Goal: Task Accomplishment & Management: Complete application form

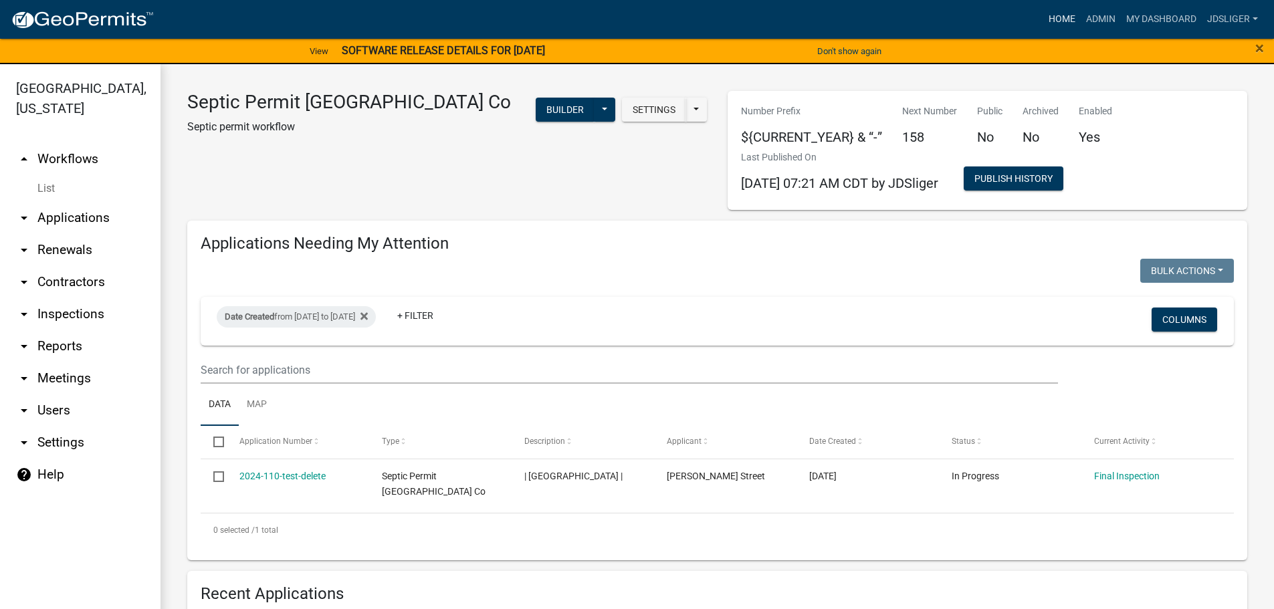
click at [1059, 13] on link "Home" at bounding box center [1061, 19] width 37 height 25
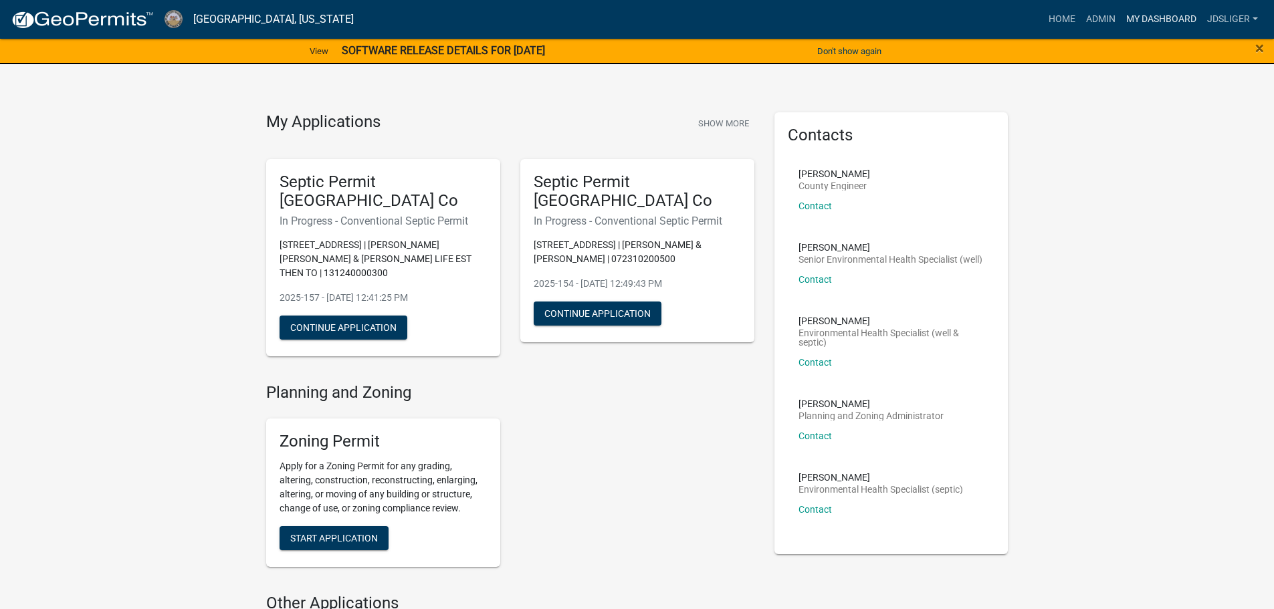
click at [1156, 15] on link "My Dashboard" at bounding box center [1161, 19] width 81 height 25
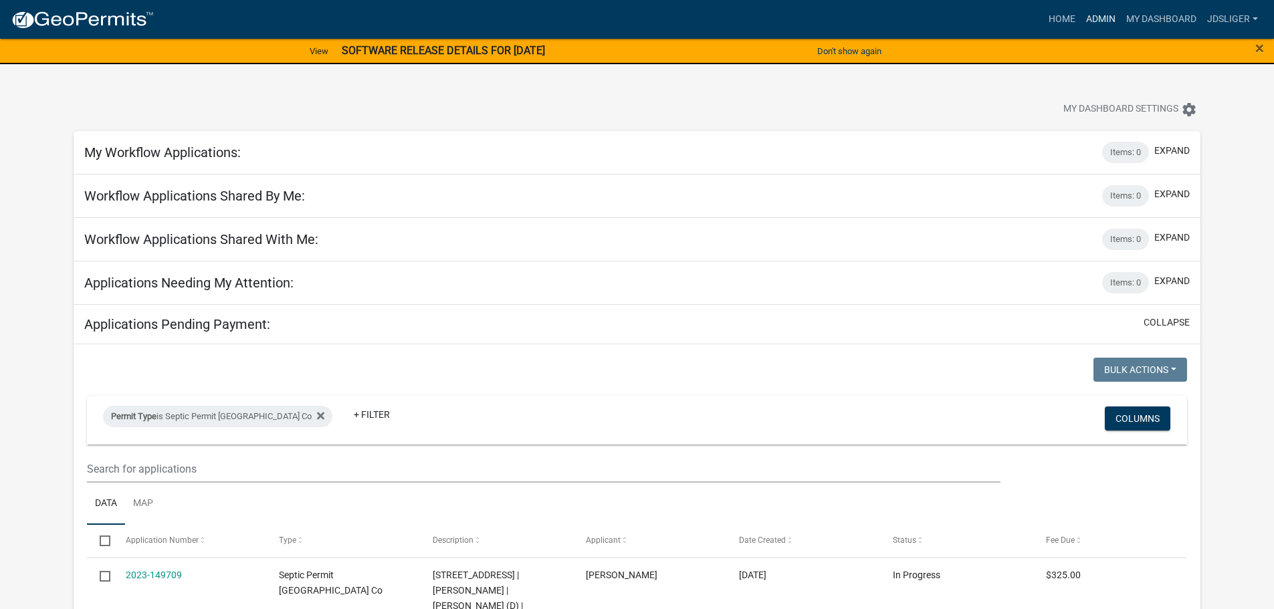
click at [1094, 27] on link "Admin" at bounding box center [1101, 19] width 40 height 25
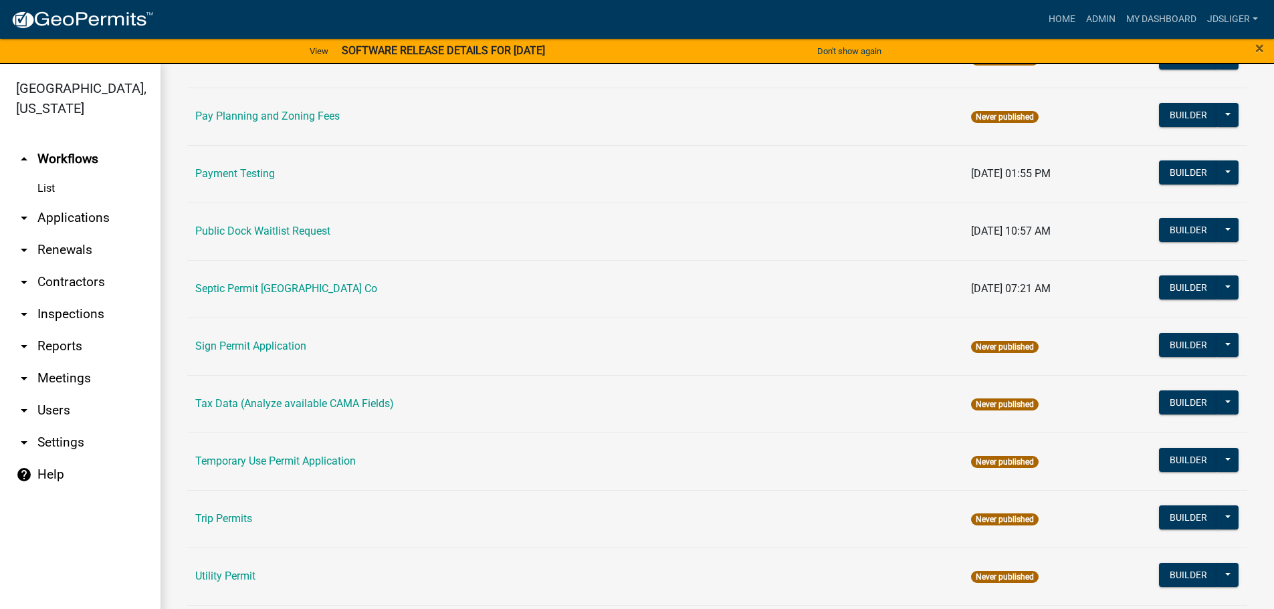
scroll to position [468, 0]
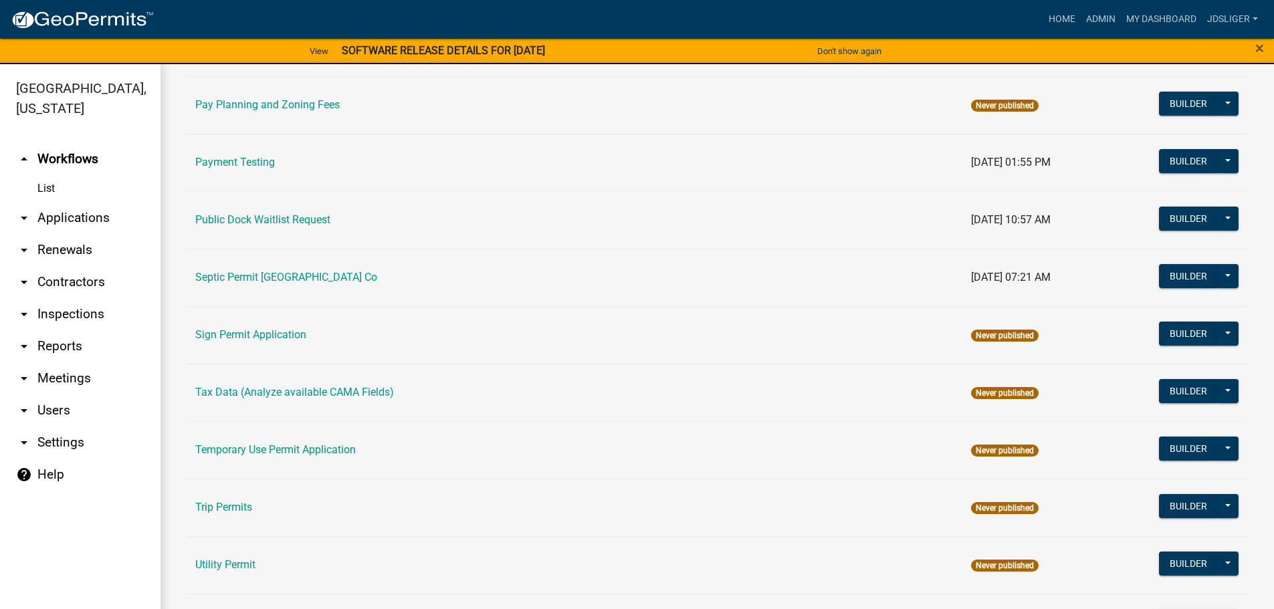
click at [306, 270] on td "Septic Permit [GEOGRAPHIC_DATA] Co" at bounding box center [575, 278] width 776 height 58
click at [306, 276] on link "Septic Permit [GEOGRAPHIC_DATA] Co" at bounding box center [286, 277] width 182 height 13
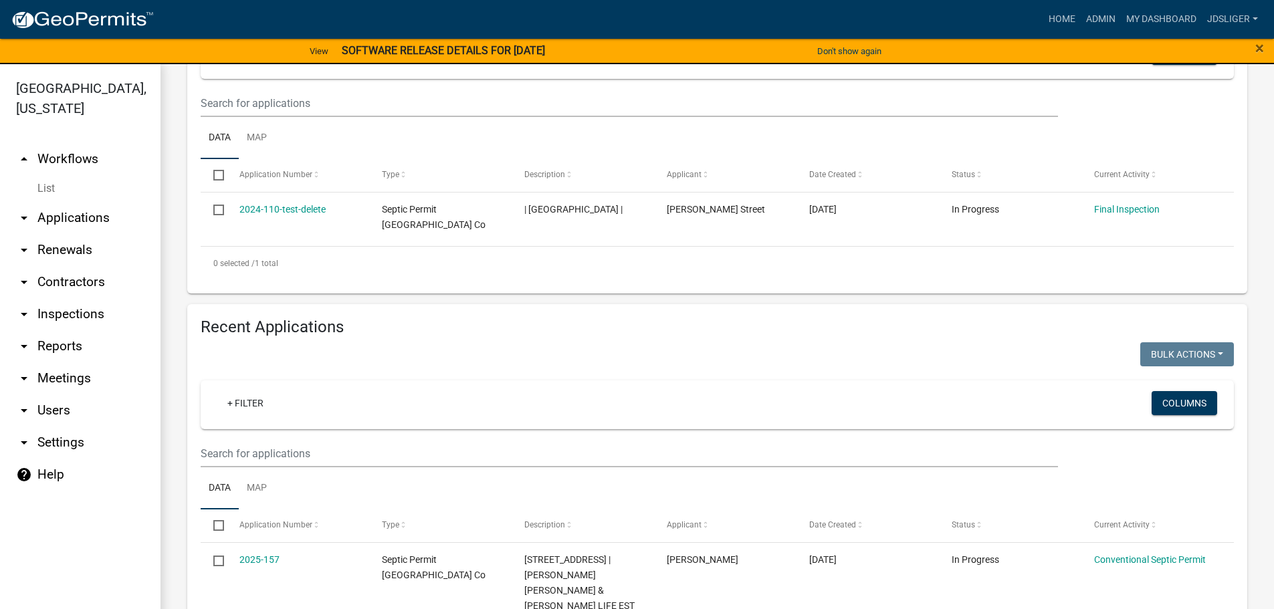
scroll to position [267, 0]
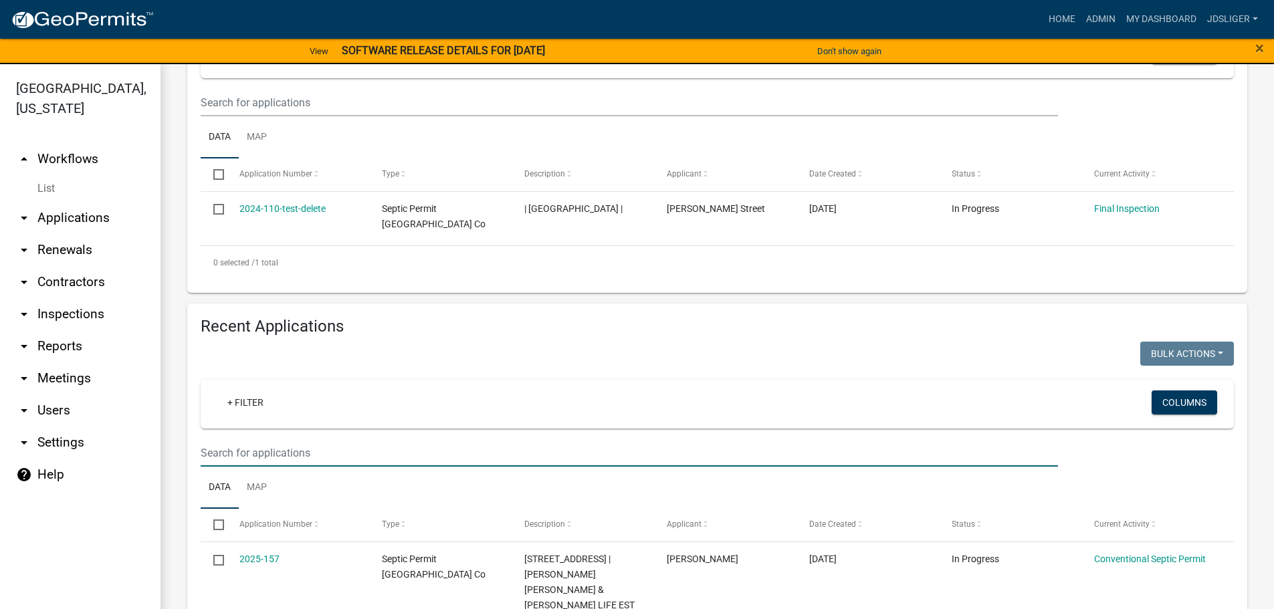
click at [296, 455] on input "text" at bounding box center [629, 452] width 857 height 27
type input "19183"
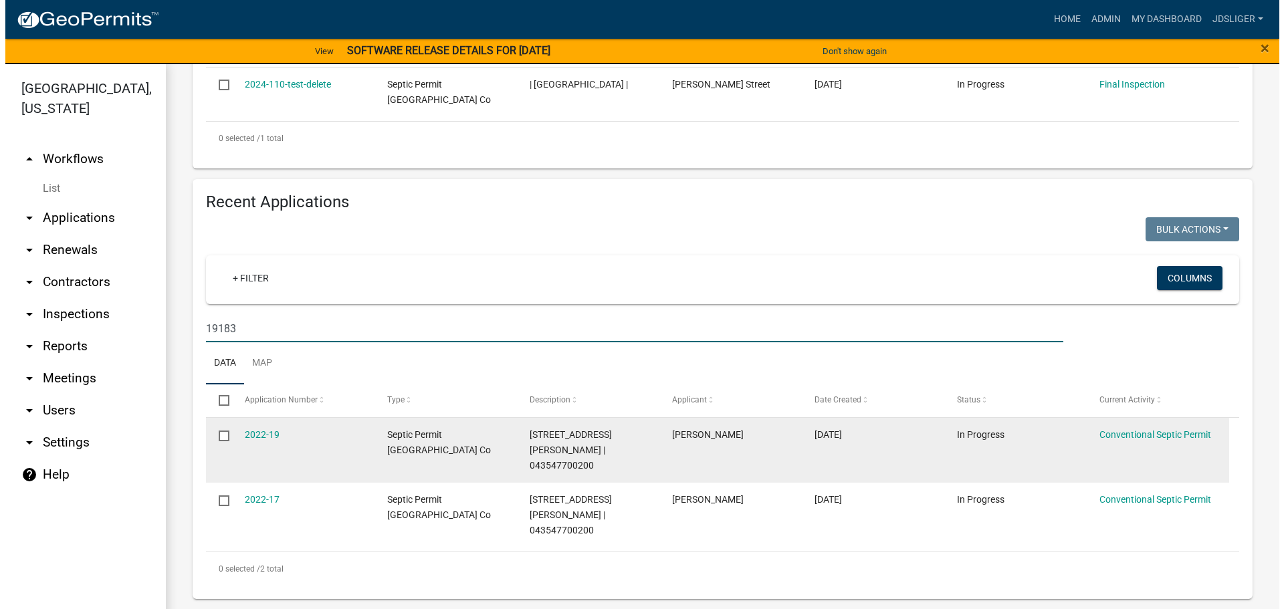
scroll to position [393, 0]
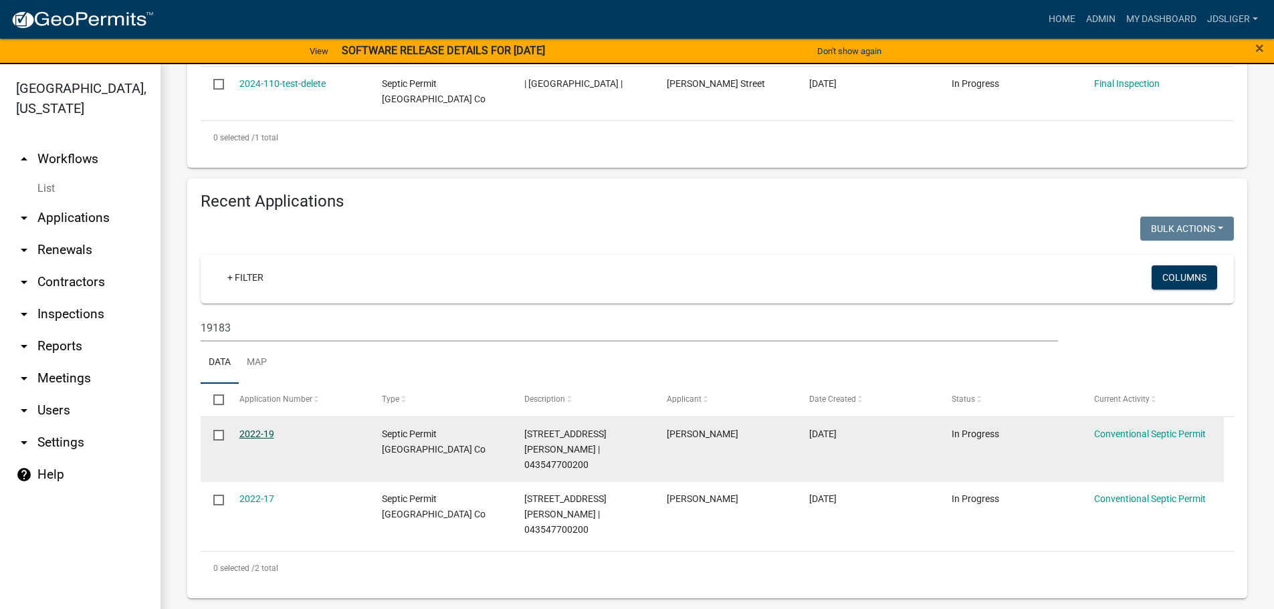
click at [253, 439] on link "2022-19" at bounding box center [256, 434] width 35 height 11
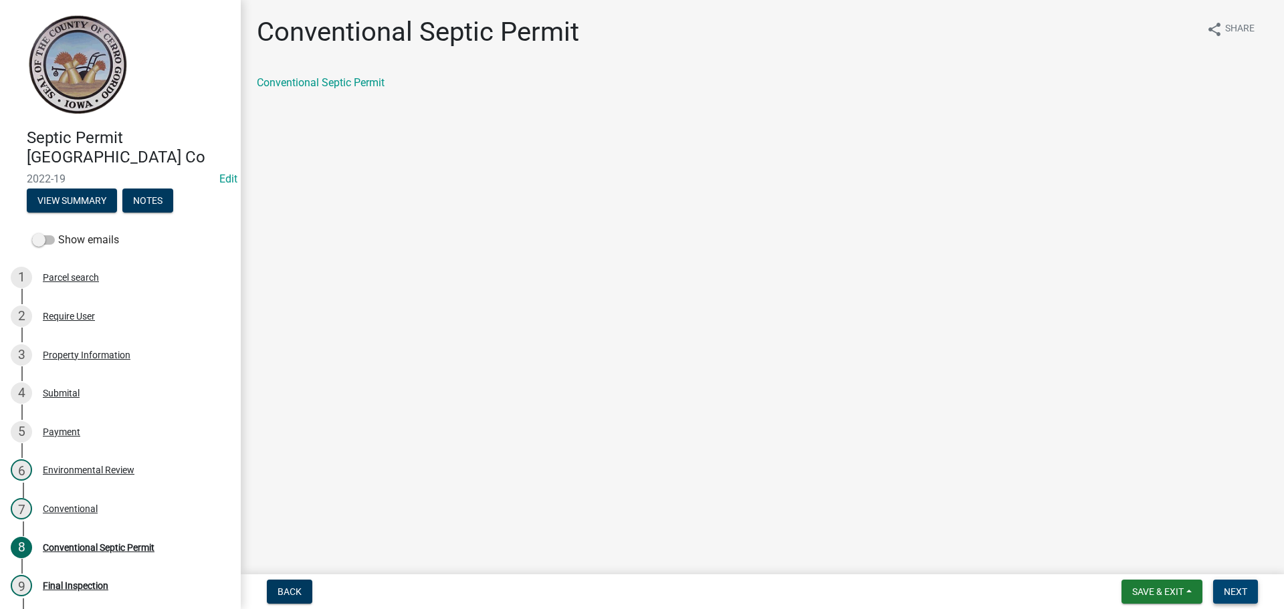
click at [1233, 590] on span "Next" at bounding box center [1235, 591] width 23 height 11
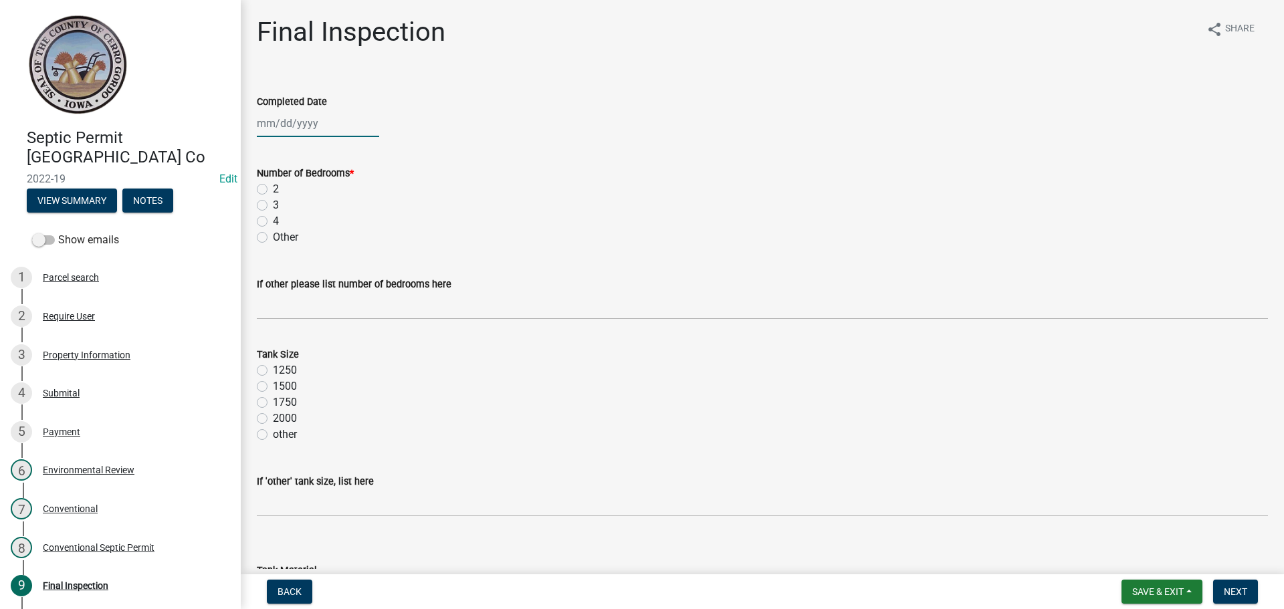
click at [287, 125] on div at bounding box center [318, 123] width 122 height 27
select select "10"
select select "2025"
click at [350, 198] on div "3" at bounding box center [355, 194] width 21 height 21
type input "[DATE]"
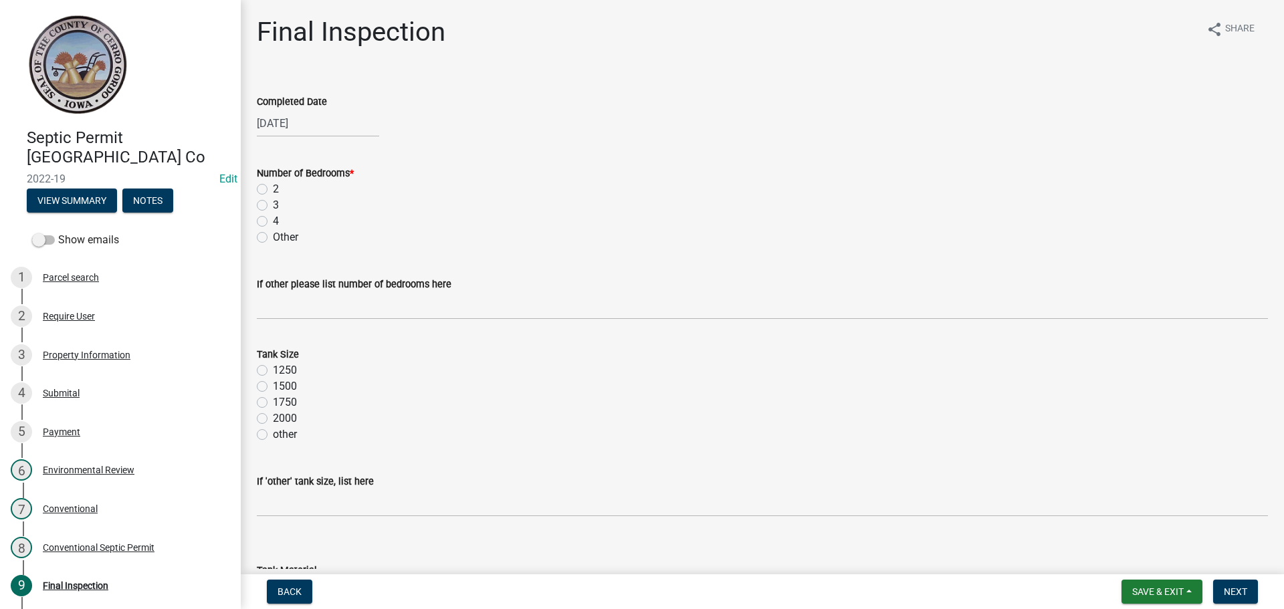
click at [292, 122] on div "[DATE]" at bounding box center [318, 123] width 122 height 27
select select "10"
select select "2025"
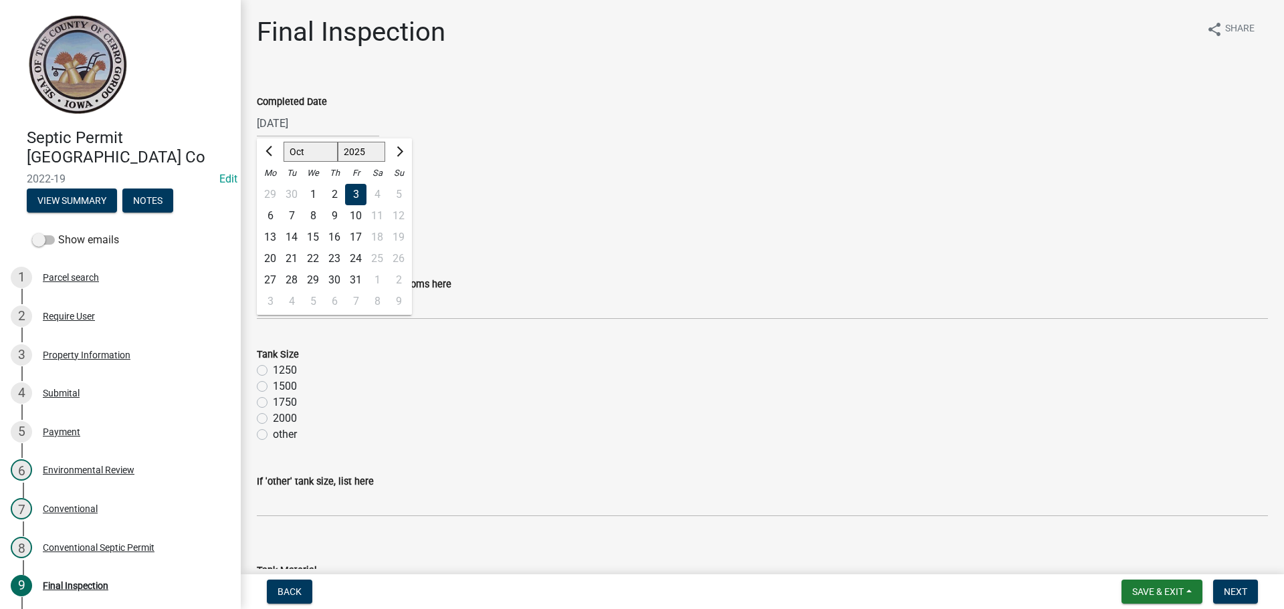
click at [336, 190] on div "2" at bounding box center [334, 194] width 21 height 21
type input "[DATE]"
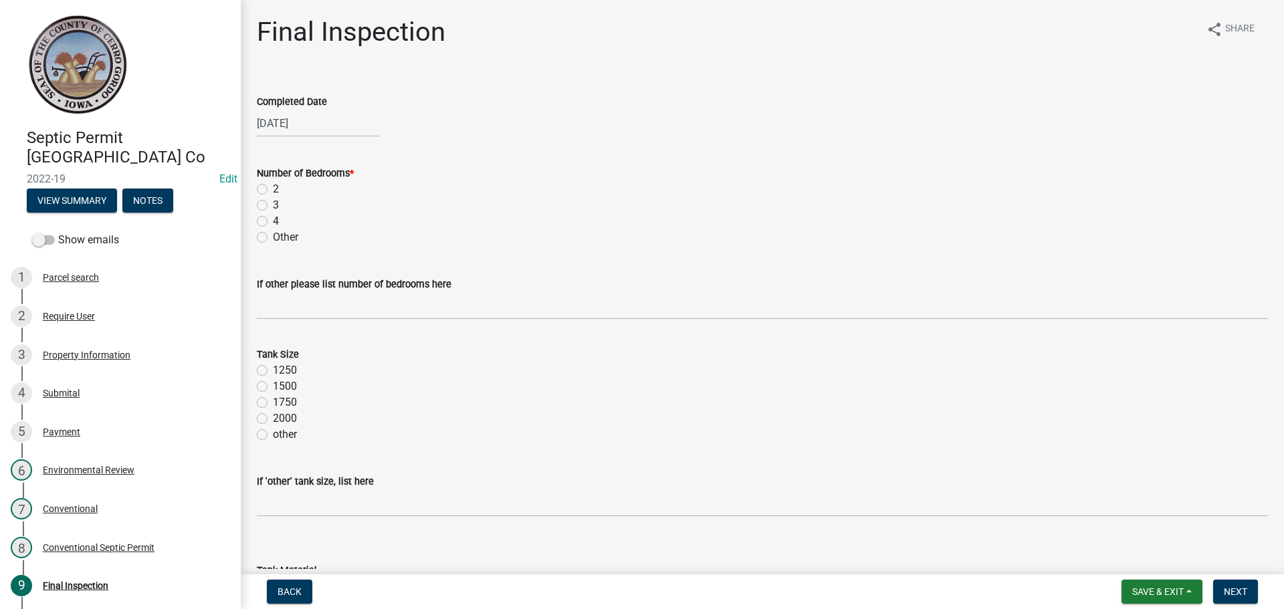
click at [273, 187] on label "2" at bounding box center [276, 189] width 6 height 16
click at [273, 187] on input "2" at bounding box center [277, 185] width 9 height 9
radio input "true"
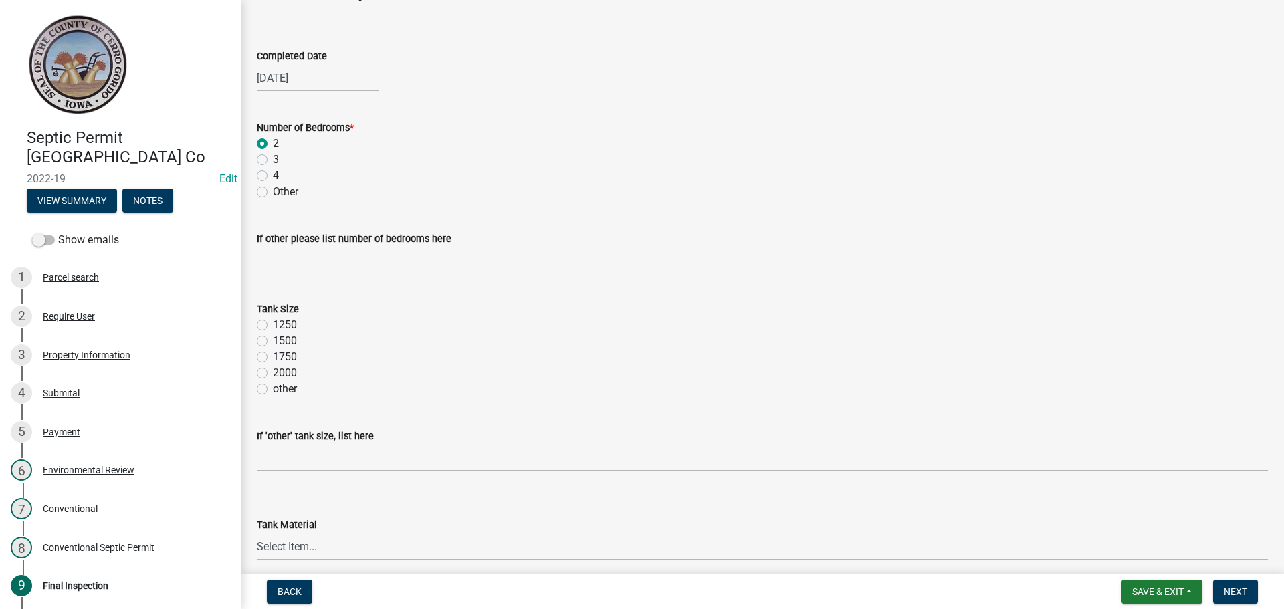
scroll to position [67, 0]
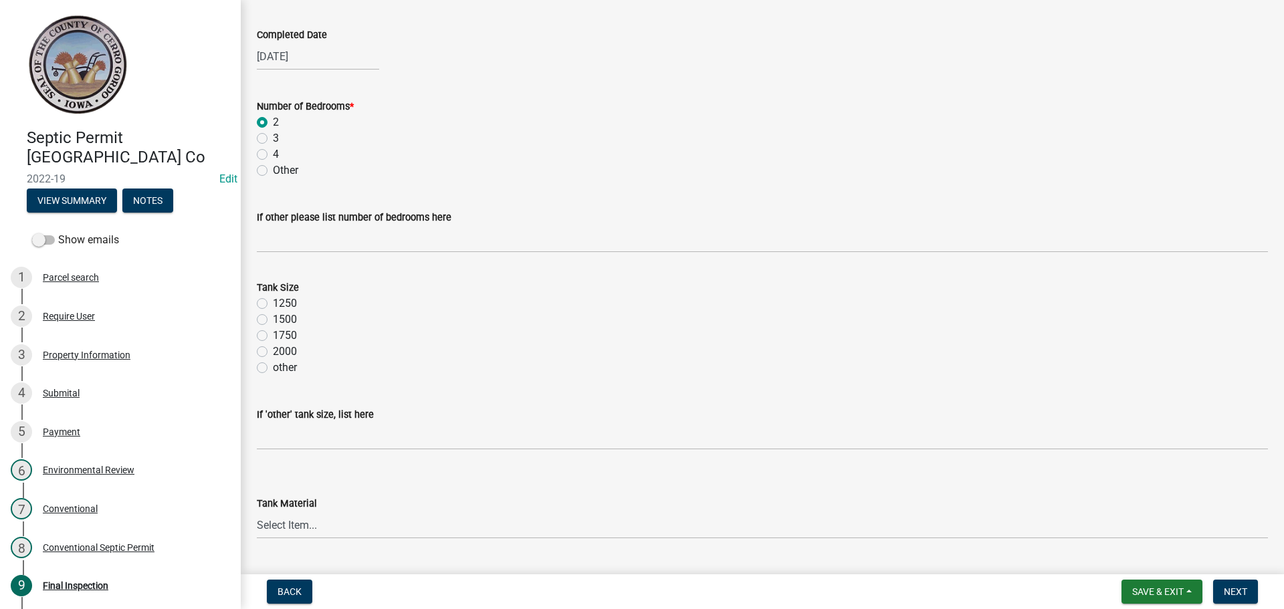
click at [273, 304] on label "1250" at bounding box center [285, 304] width 24 height 16
click at [273, 304] on input "1250" at bounding box center [277, 300] width 9 height 9
radio input "true"
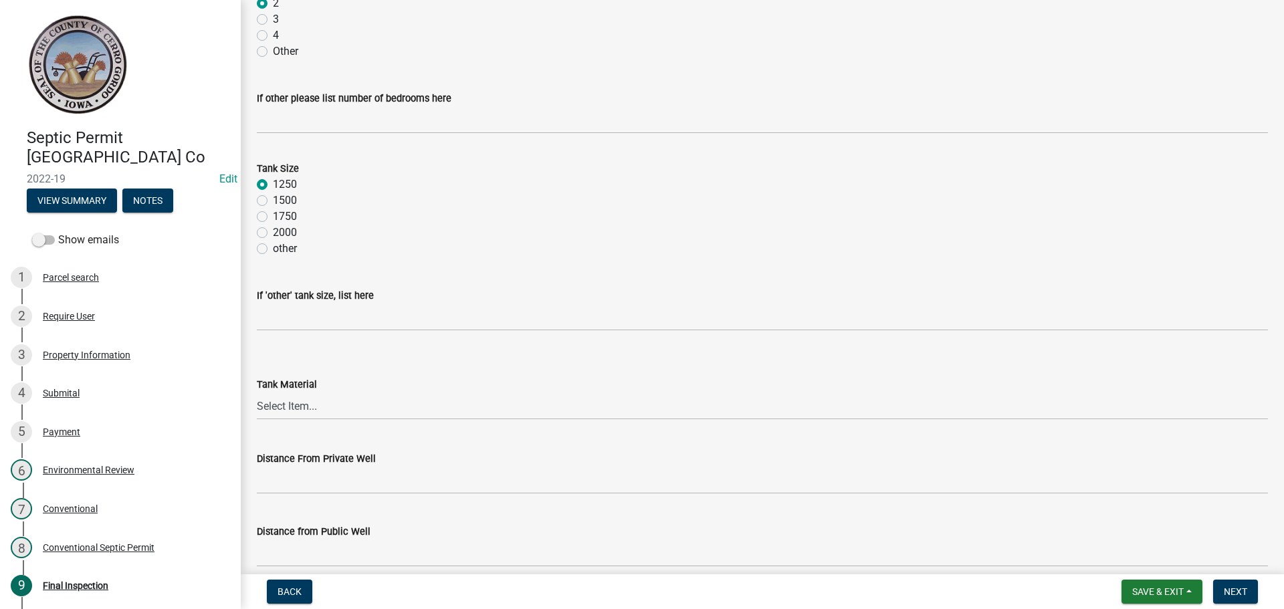
scroll to position [267, 0]
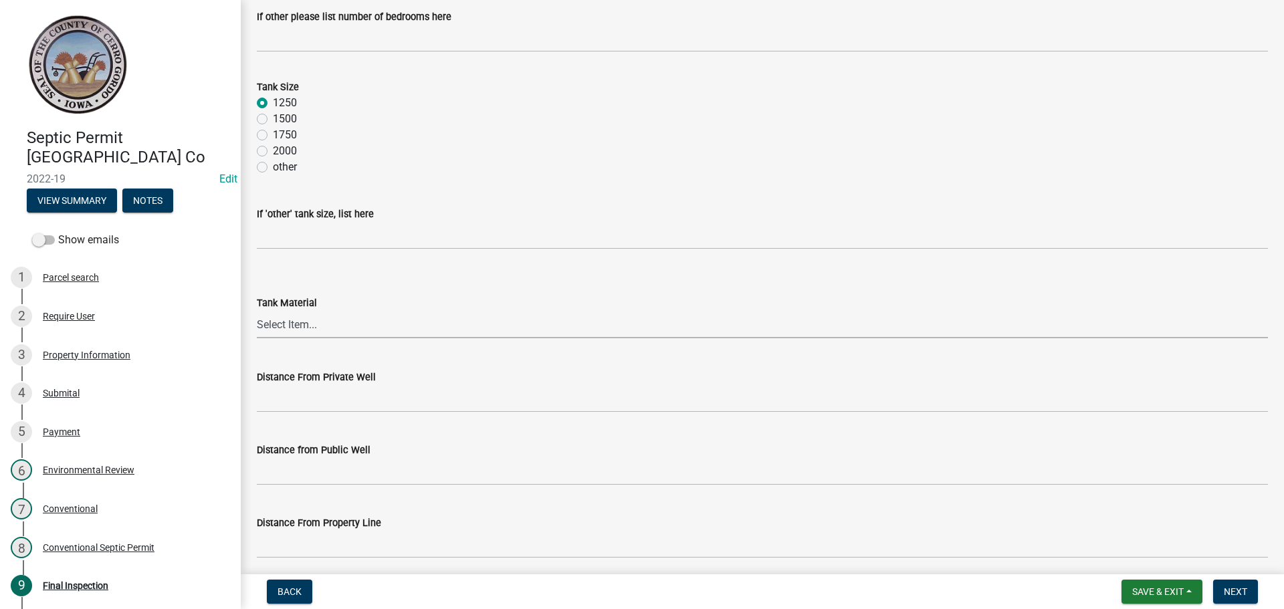
click at [306, 335] on select "Select Item... Metal Plastic Fiberglass Concrete other" at bounding box center [762, 324] width 1011 height 27
click at [257, 311] on select "Select Item... Metal Plastic Fiberglass Concrete other" at bounding box center [762, 324] width 1011 height 27
select select "e45f318a-e4ef-49a1-b53d-60647b48685f"
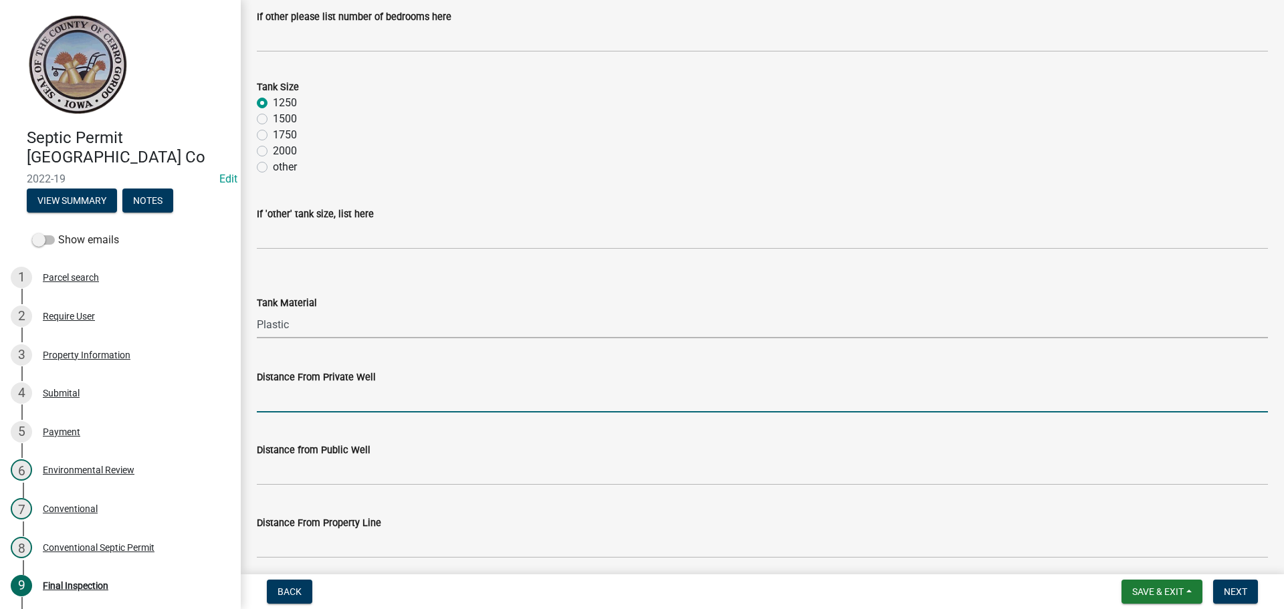
click at [297, 397] on input "Distance From Private Well" at bounding box center [762, 398] width 1011 height 27
type input "> 100'"
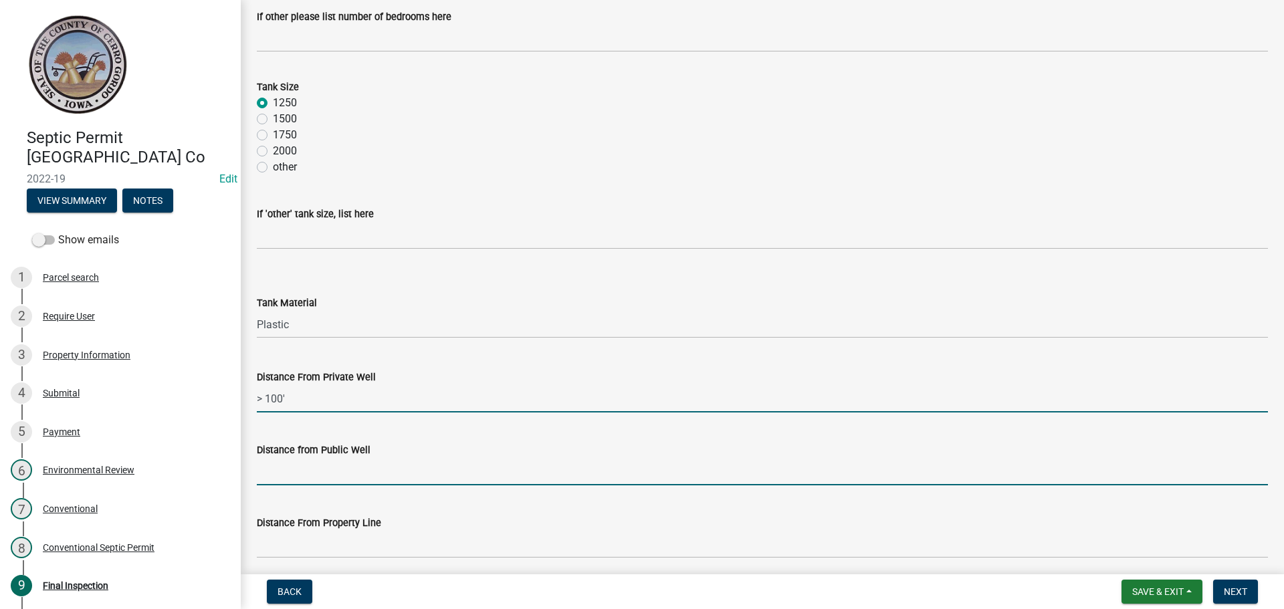
click at [290, 474] on input "Distance from Public Well" at bounding box center [762, 471] width 1011 height 27
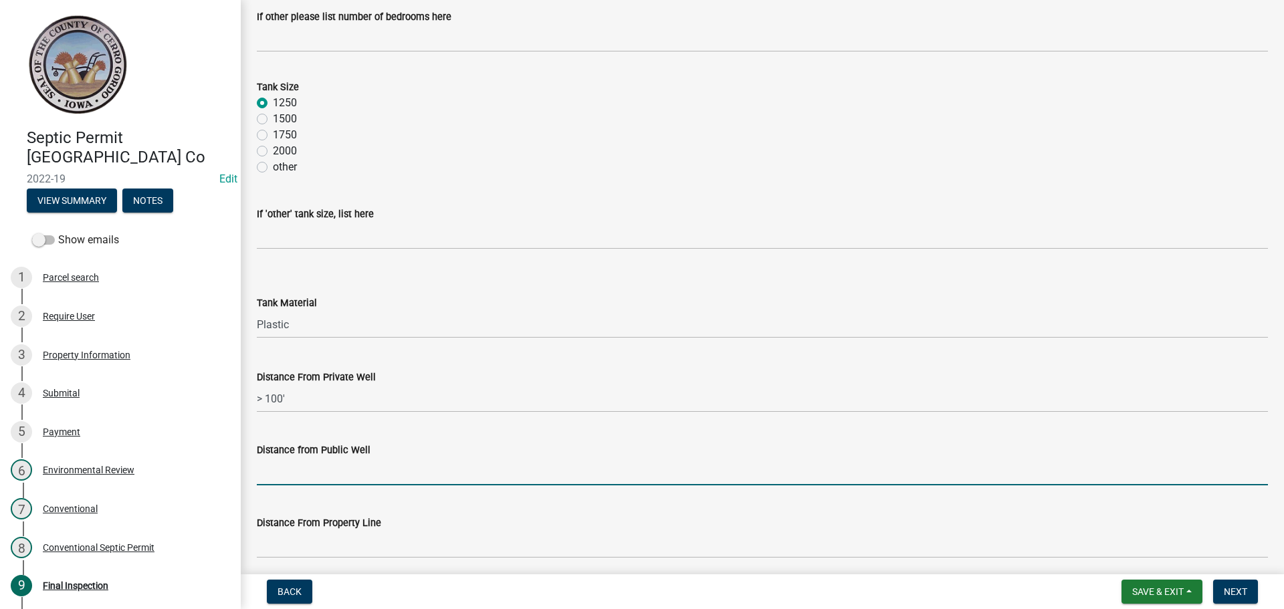
type input "N/A"
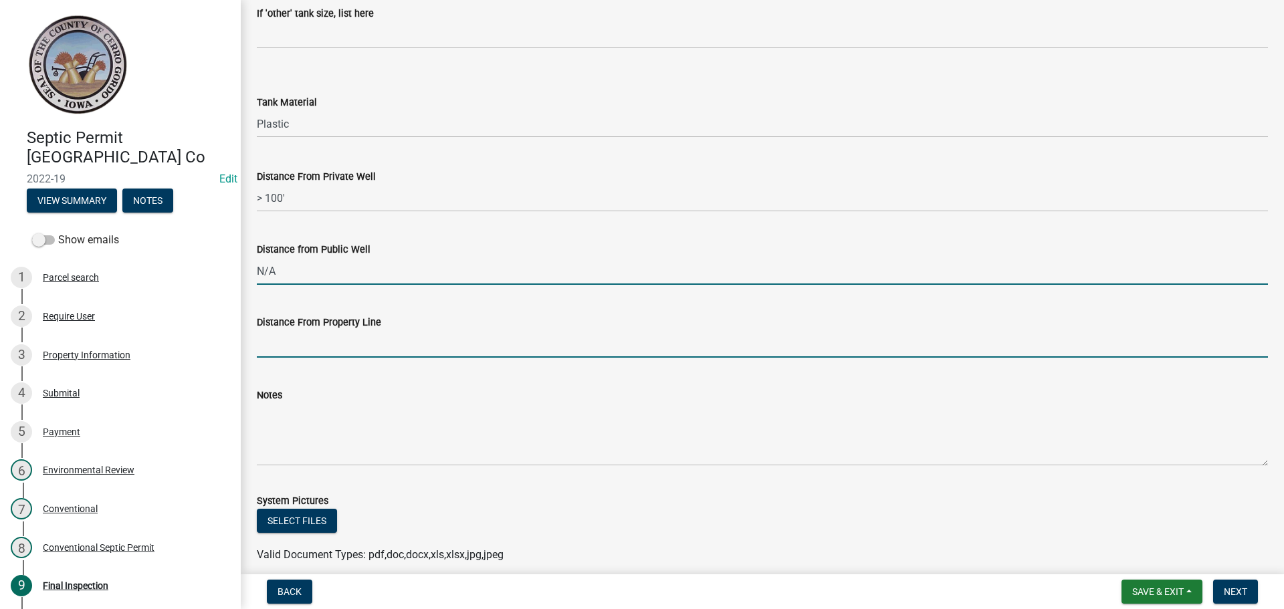
click at [300, 338] on input "Distance From Property Line" at bounding box center [762, 343] width 1011 height 27
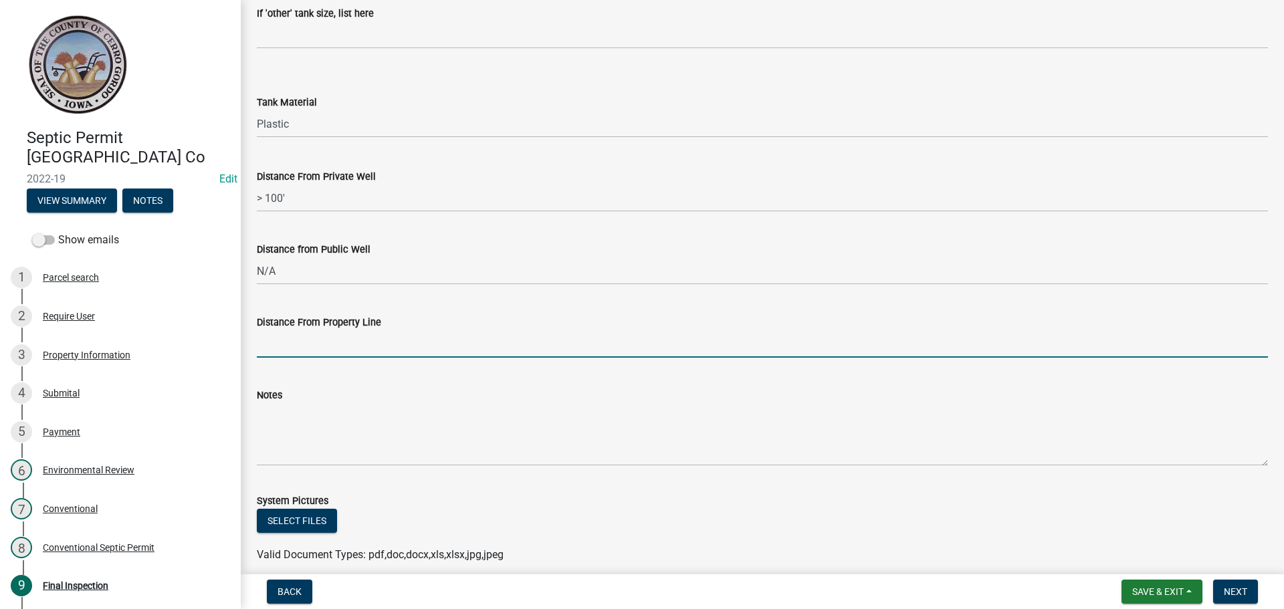
type input "N/A"
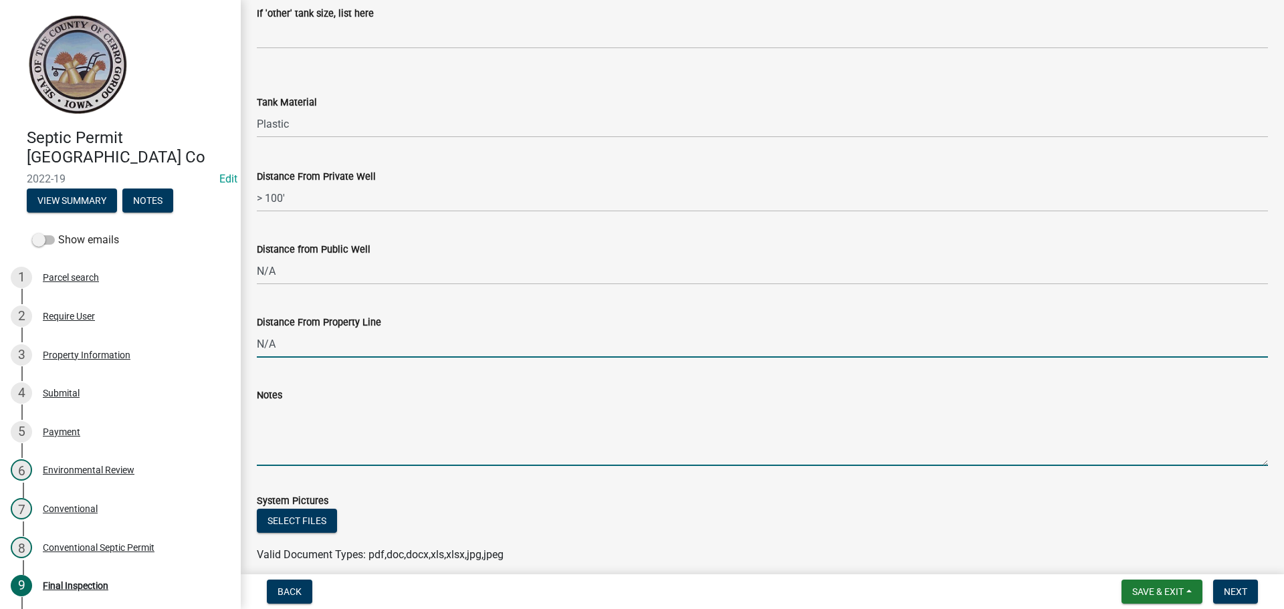
click at [280, 432] on textarea "Notes" at bounding box center [762, 434] width 1011 height 63
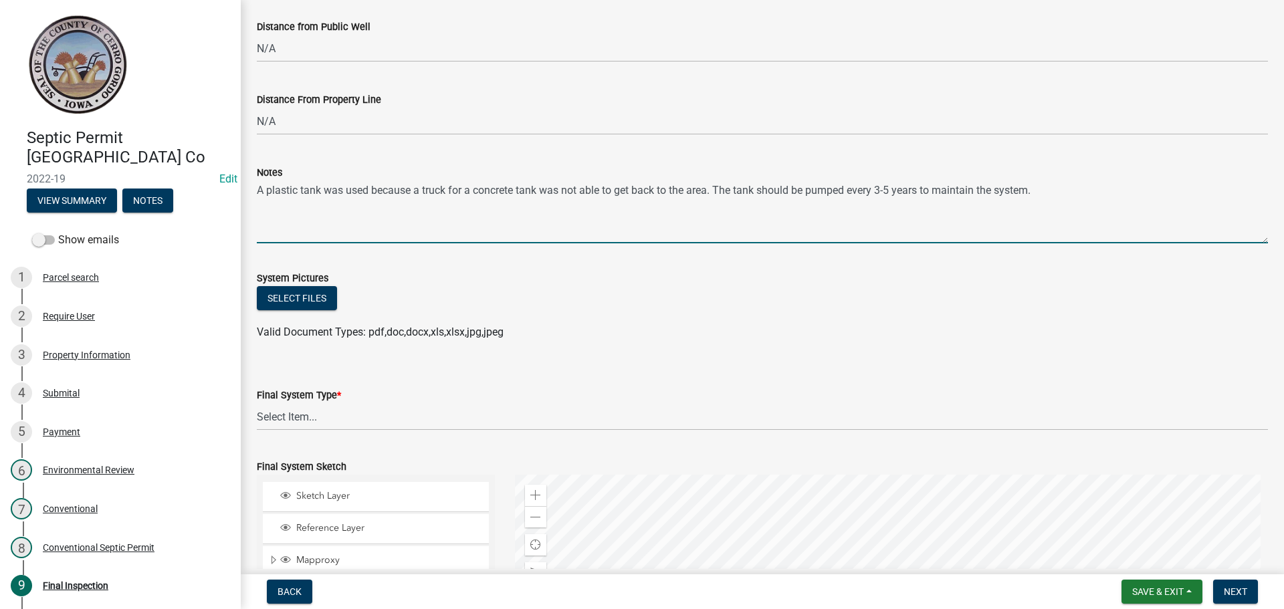
scroll to position [736, 0]
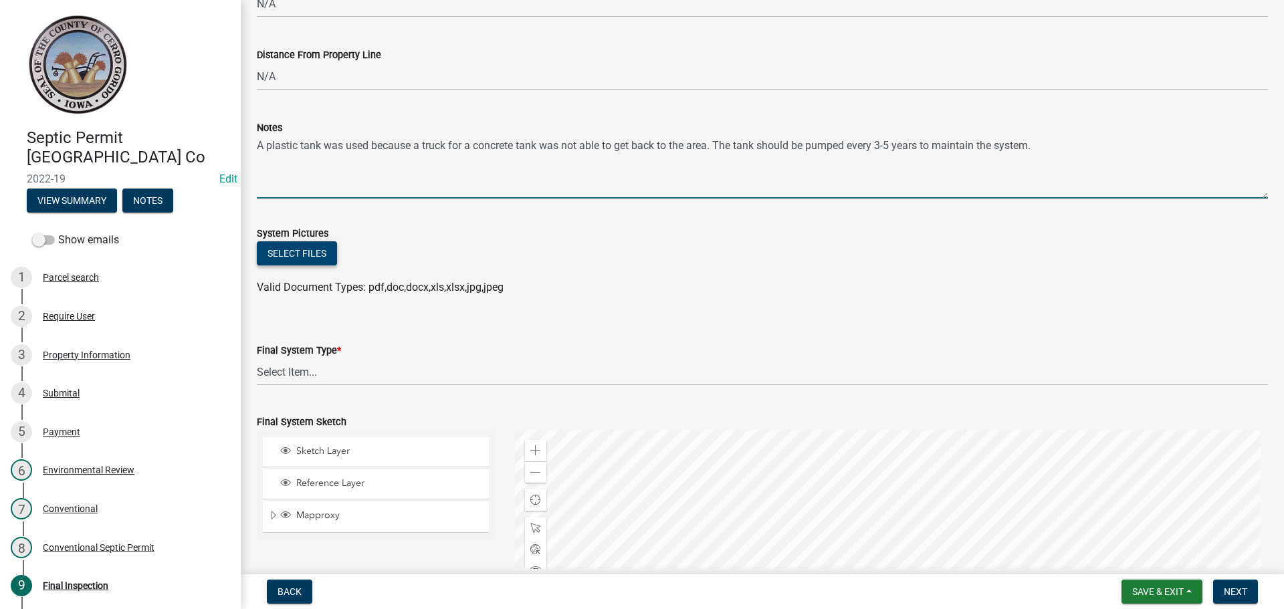
type textarea "A plastic tank was used because a truck for a concrete tank was not able to get…"
click at [310, 259] on button "Select files" at bounding box center [297, 253] width 80 height 24
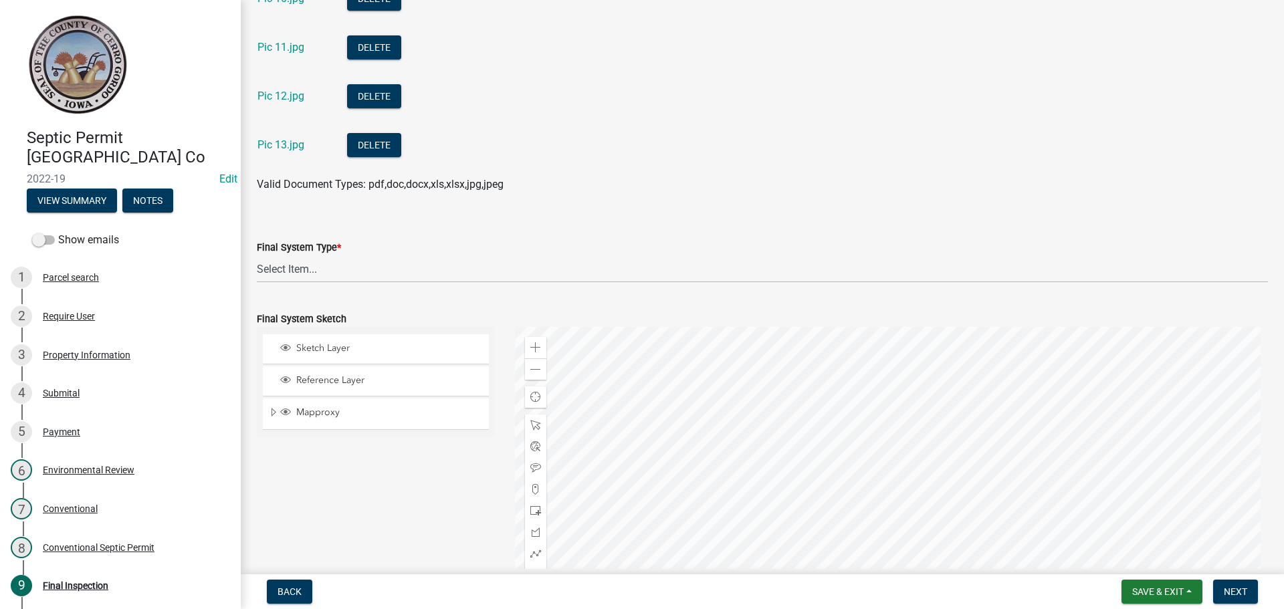
scroll to position [1605, 0]
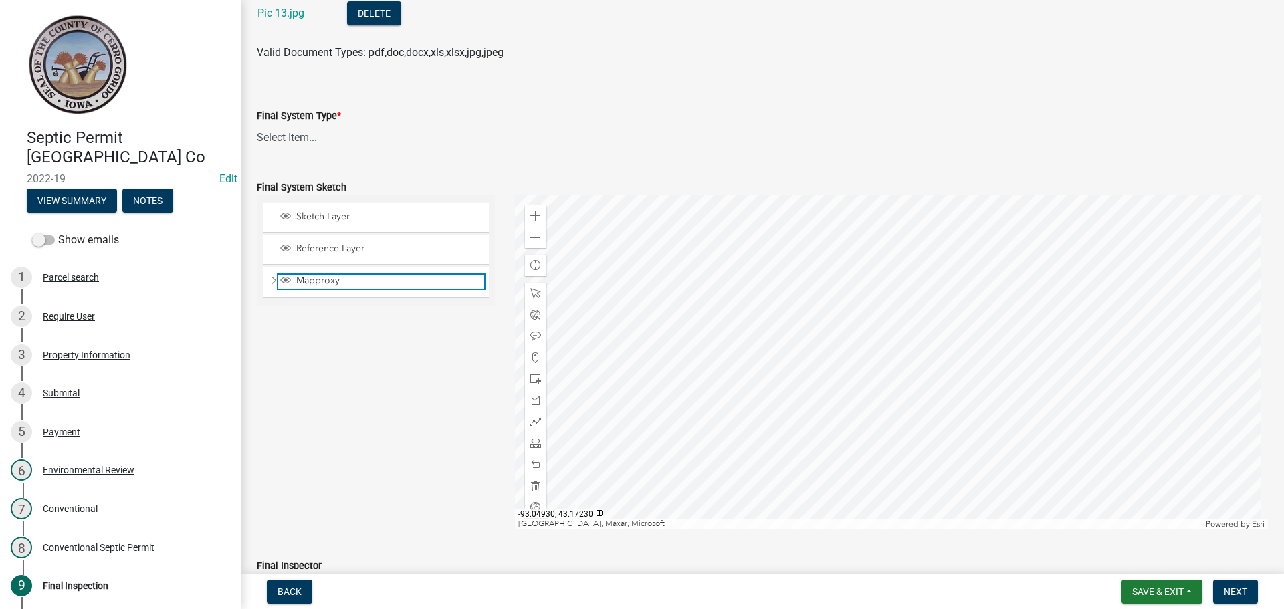
click at [311, 276] on span "Mapproxy" at bounding box center [388, 281] width 191 height 12
click at [270, 282] on span "Expand" at bounding box center [273, 281] width 11 height 13
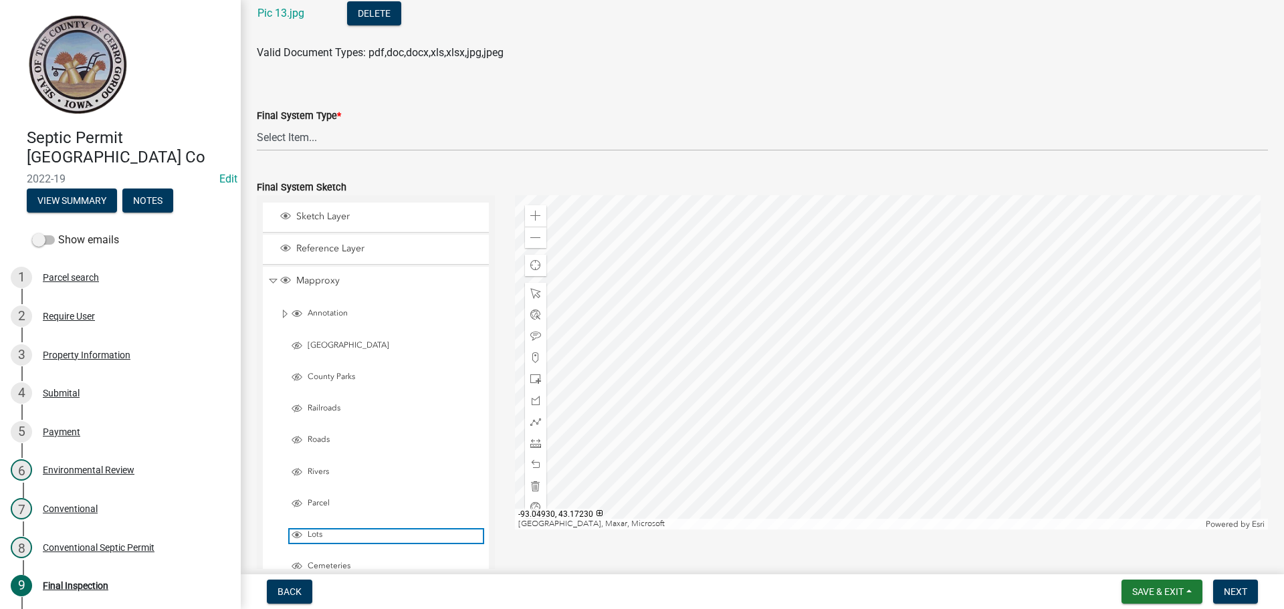
click at [301, 533] on span "Layer List" at bounding box center [297, 535] width 11 height 11
click at [293, 127] on select "Select Item... 15" Chamber Advantex Chamber--24" Chamber--36" Conventional w/Sa…" at bounding box center [762, 137] width 1011 height 27
click at [257, 124] on select "Select Item... 15" Chamber Advantex Chamber--24" Chamber--36" Conventional w/Sa…" at bounding box center [762, 137] width 1011 height 27
select select "b84ace5b-0192-4fc7-b901-2001c8062e4a"
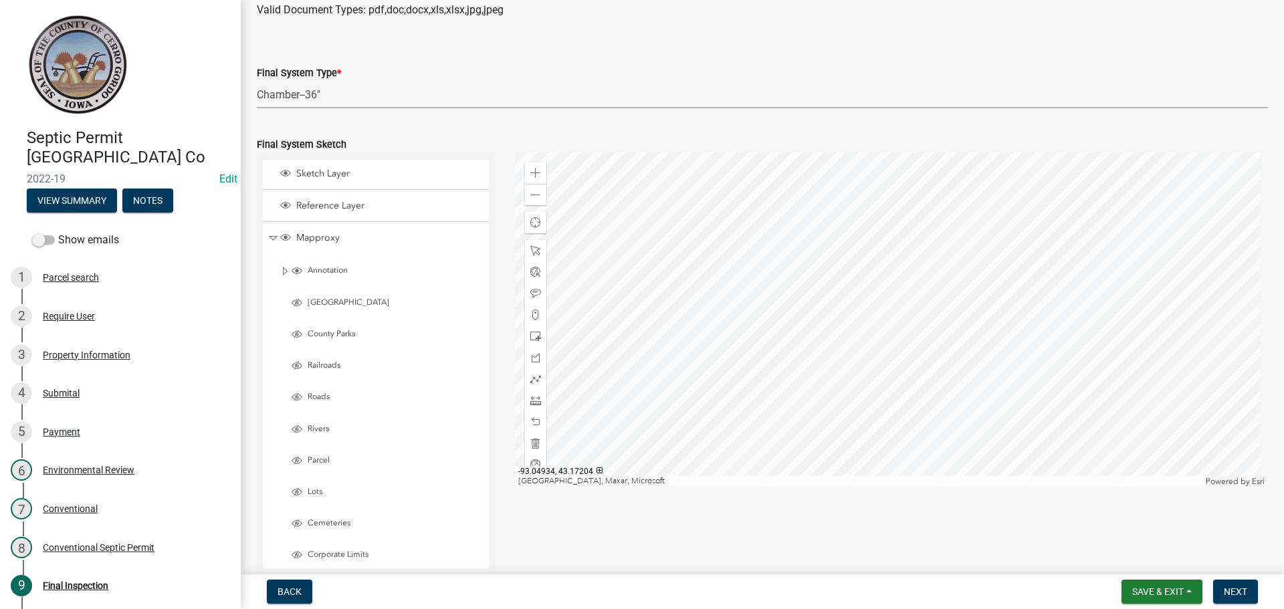
scroll to position [1672, 0]
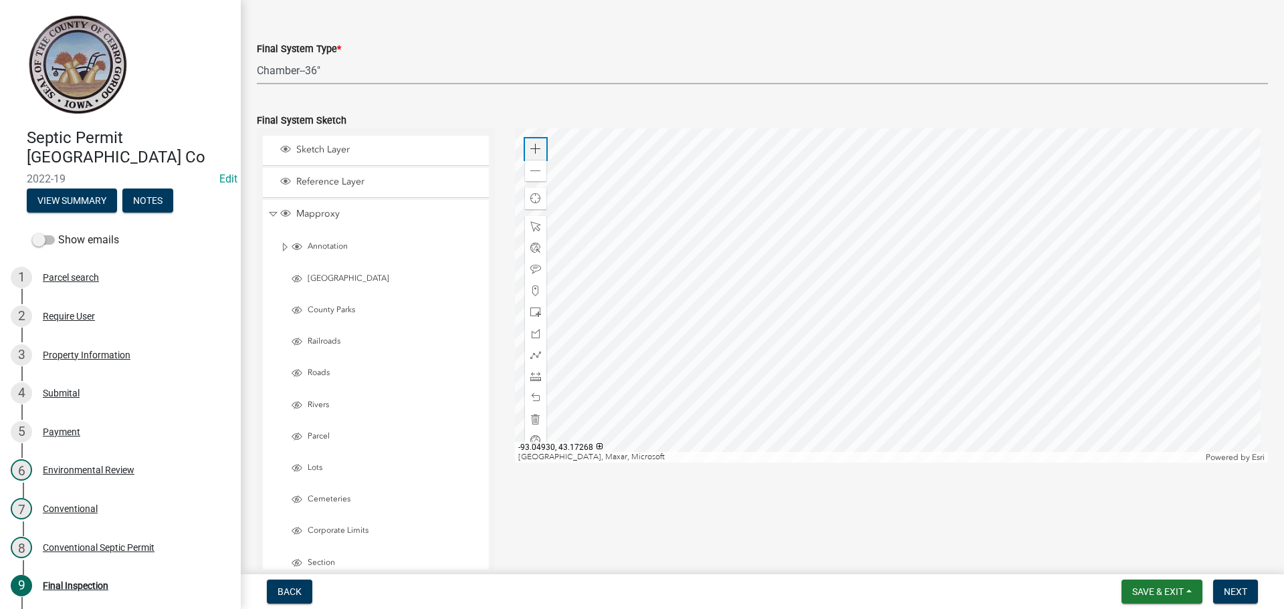
click at [530, 146] on span at bounding box center [535, 149] width 11 height 11
click at [929, 162] on div at bounding box center [892, 295] width 754 height 334
click at [825, 328] on div at bounding box center [892, 295] width 754 height 334
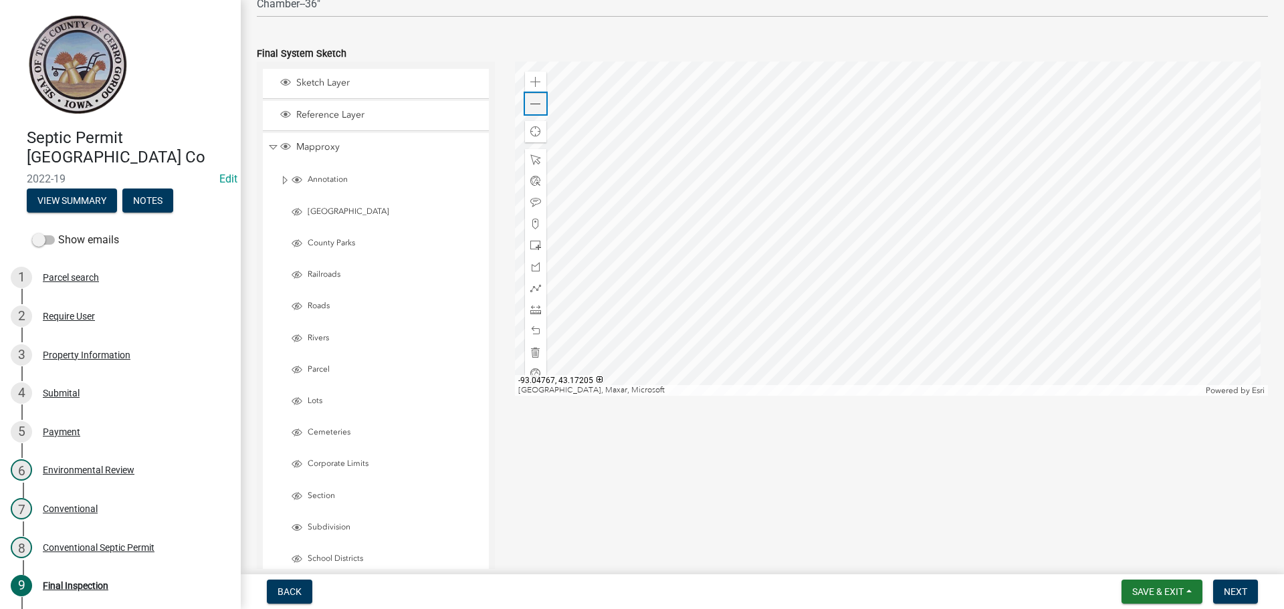
click at [530, 108] on span at bounding box center [535, 104] width 11 height 11
click at [671, 272] on div at bounding box center [892, 229] width 754 height 334
click at [1128, 185] on div at bounding box center [892, 229] width 754 height 334
click at [929, 308] on div at bounding box center [892, 229] width 754 height 334
click at [535, 84] on span at bounding box center [535, 82] width 11 height 11
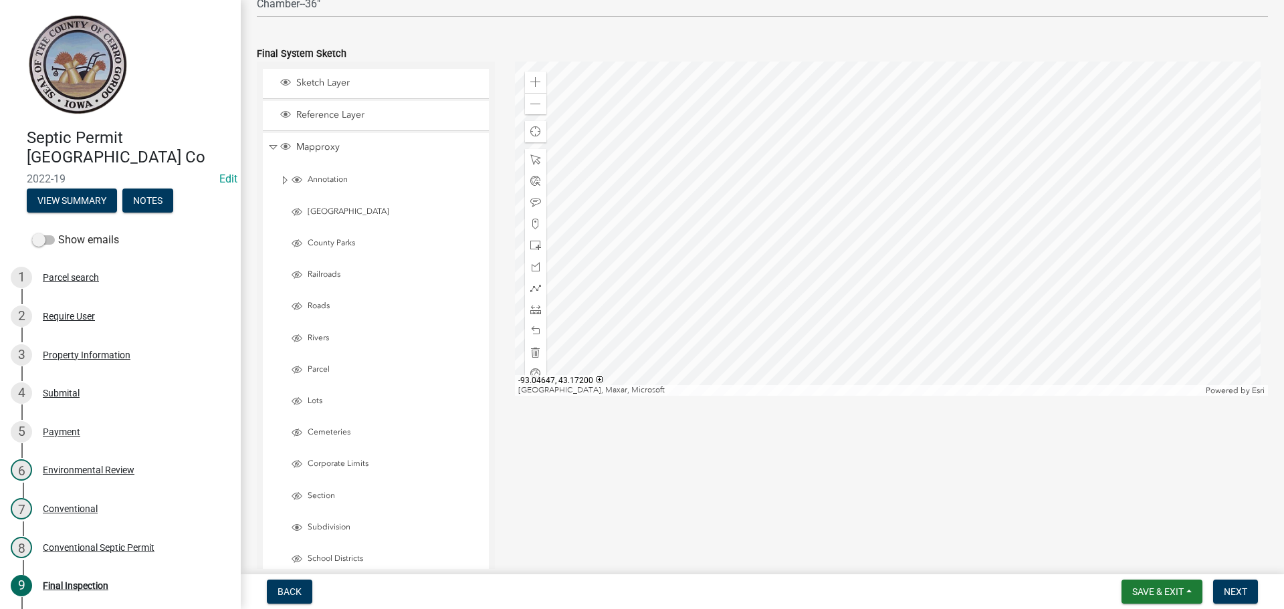
click at [752, 274] on div at bounding box center [892, 229] width 754 height 334
click at [539, 243] on div at bounding box center [535, 245] width 21 height 21
click at [806, 161] on div at bounding box center [892, 229] width 754 height 334
click at [825, 156] on div at bounding box center [892, 229] width 754 height 334
click at [530, 290] on span at bounding box center [535, 288] width 11 height 11
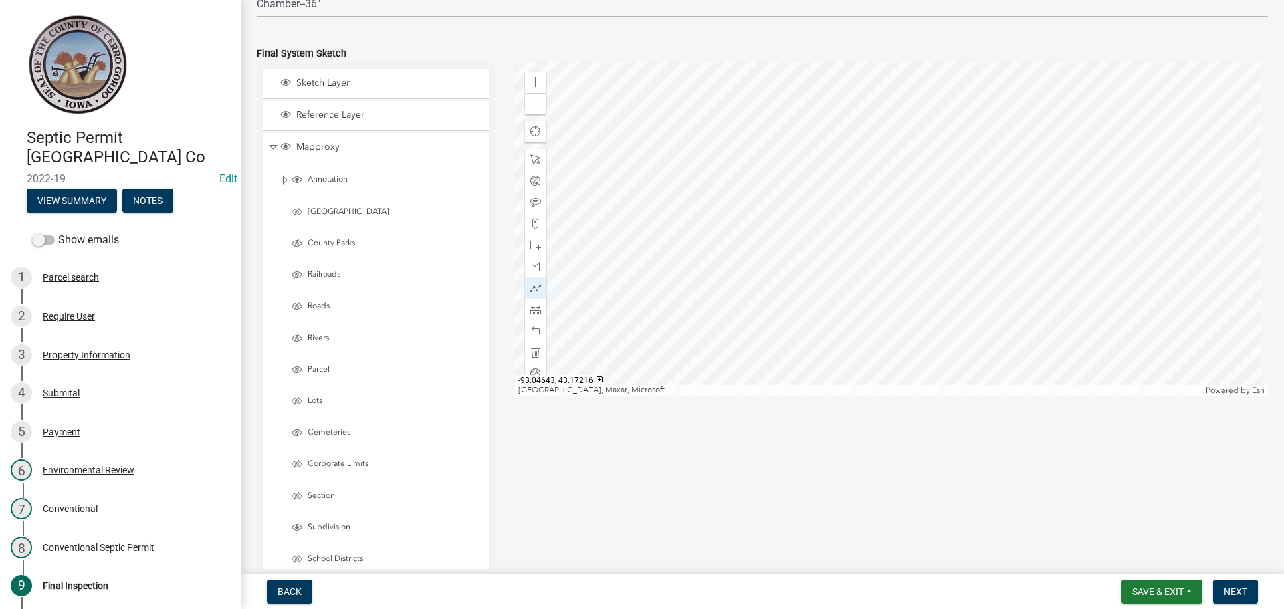
click at [771, 164] on div at bounding box center [892, 229] width 754 height 334
click at [791, 158] on div at bounding box center [892, 229] width 754 height 334
click at [807, 160] on div at bounding box center [892, 229] width 754 height 334
click at [817, 155] on div at bounding box center [892, 229] width 754 height 334
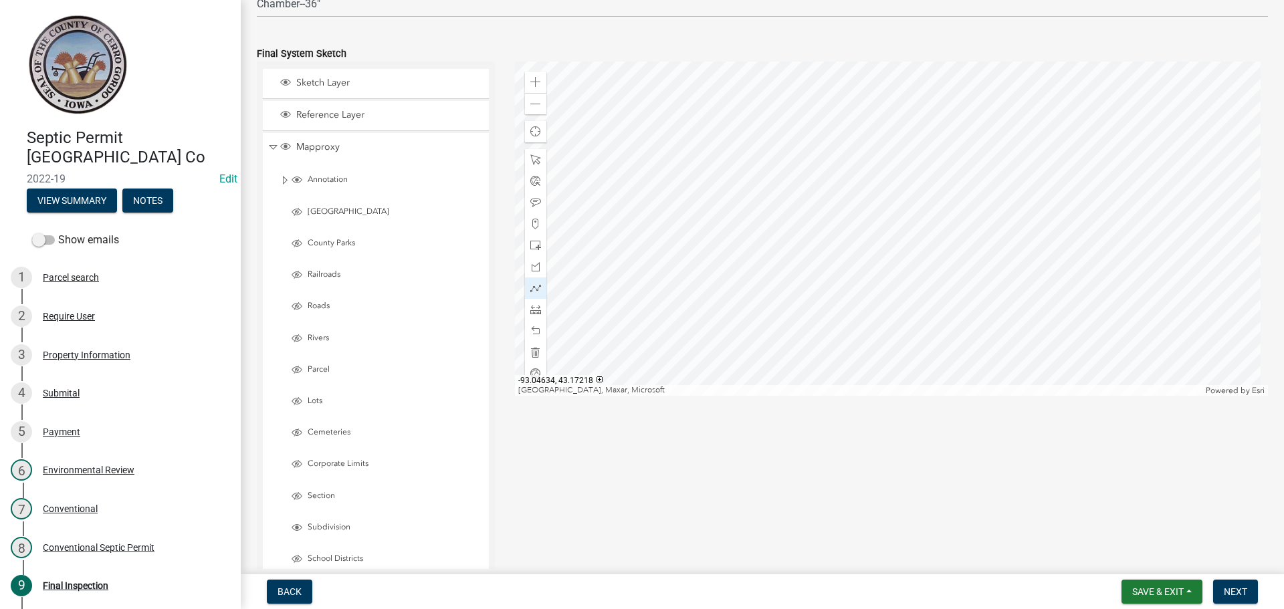
click at [817, 155] on div at bounding box center [892, 229] width 754 height 334
click at [826, 153] on div at bounding box center [892, 229] width 754 height 334
click at [850, 143] on div at bounding box center [892, 229] width 754 height 334
click at [902, 219] on div at bounding box center [892, 229] width 754 height 334
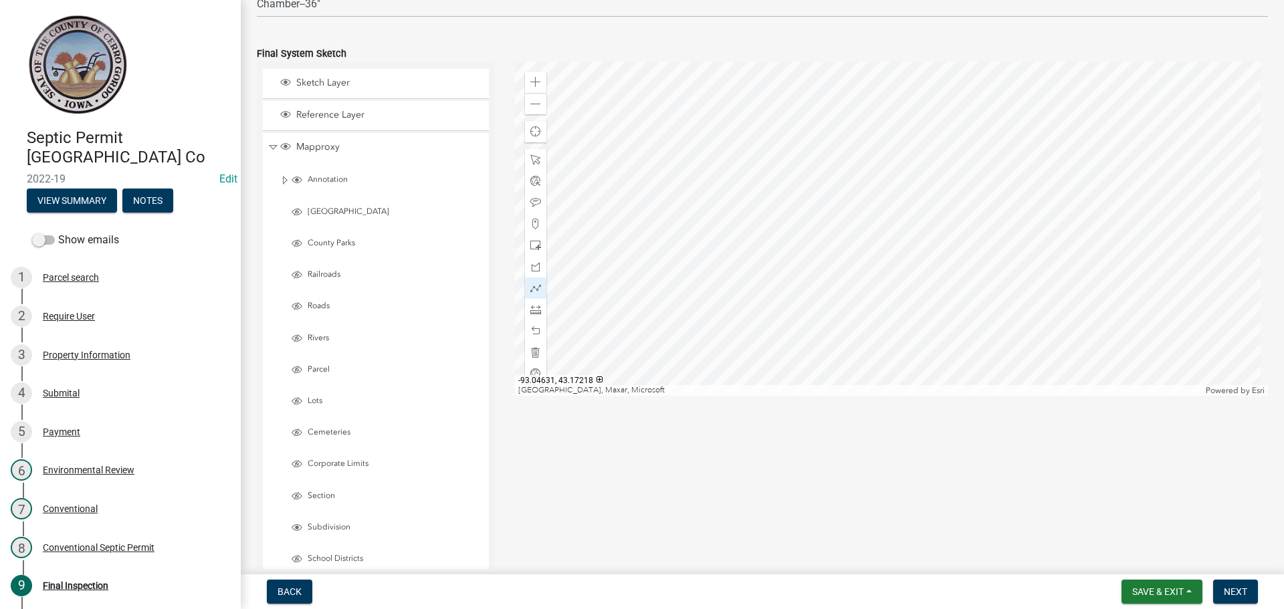
click at [830, 152] on div at bounding box center [892, 229] width 754 height 334
click at [888, 227] on div at bounding box center [892, 229] width 754 height 334
click at [820, 158] on div at bounding box center [892, 229] width 754 height 334
click at [816, 161] on div at bounding box center [892, 229] width 754 height 334
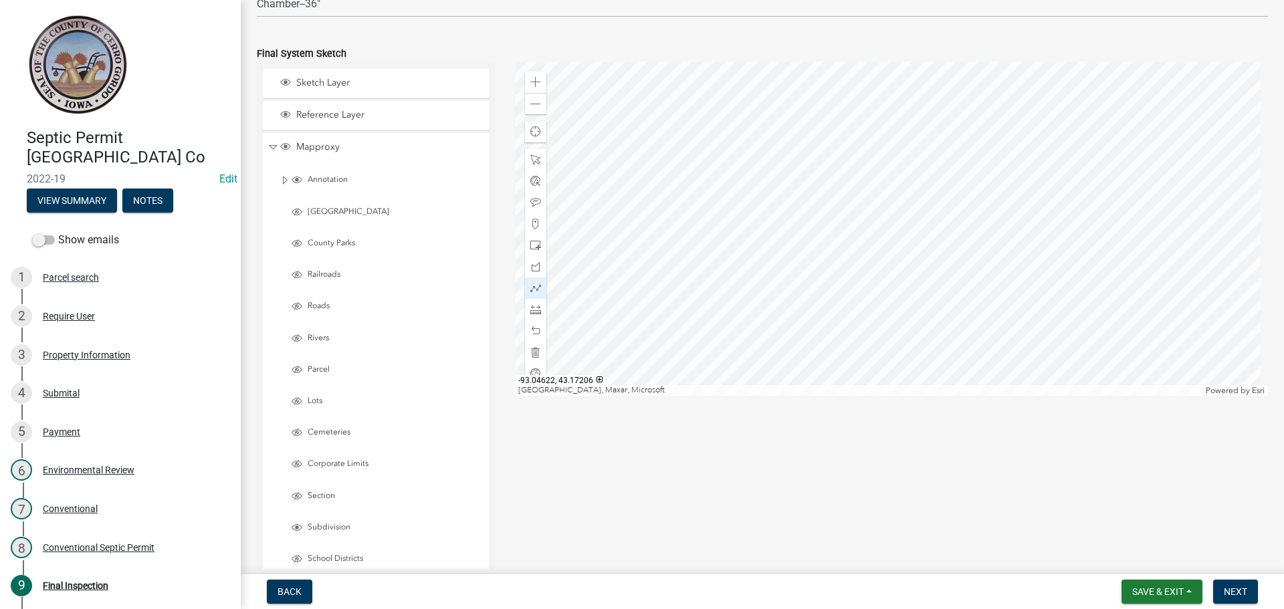
click at [874, 236] on div at bounding box center [892, 229] width 754 height 334
click at [814, 161] on div at bounding box center [892, 229] width 754 height 334
click at [802, 169] on div at bounding box center [892, 229] width 754 height 334
click at [857, 244] on div at bounding box center [892, 229] width 754 height 334
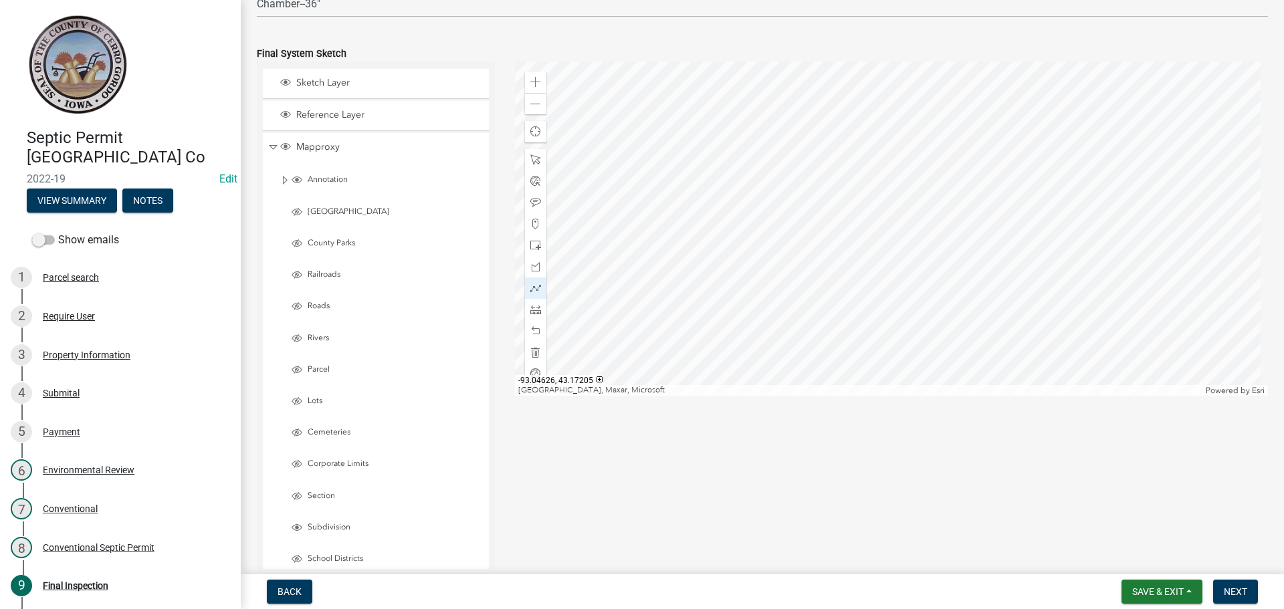
click at [857, 244] on div at bounding box center [892, 229] width 754 height 334
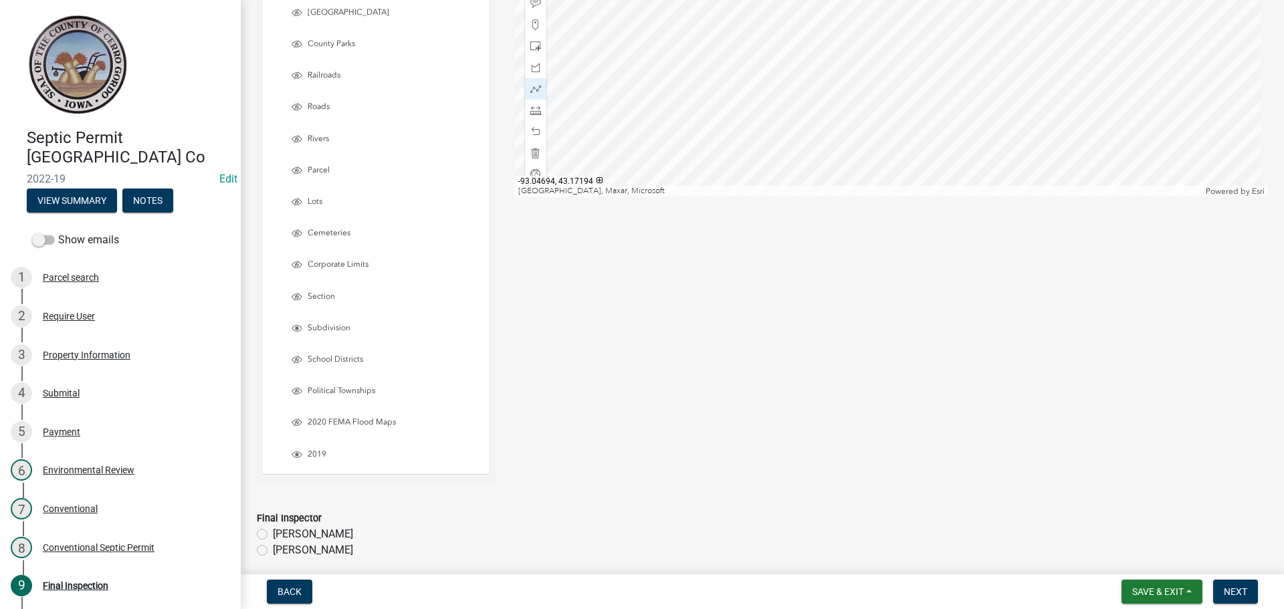
scroll to position [2066, 0]
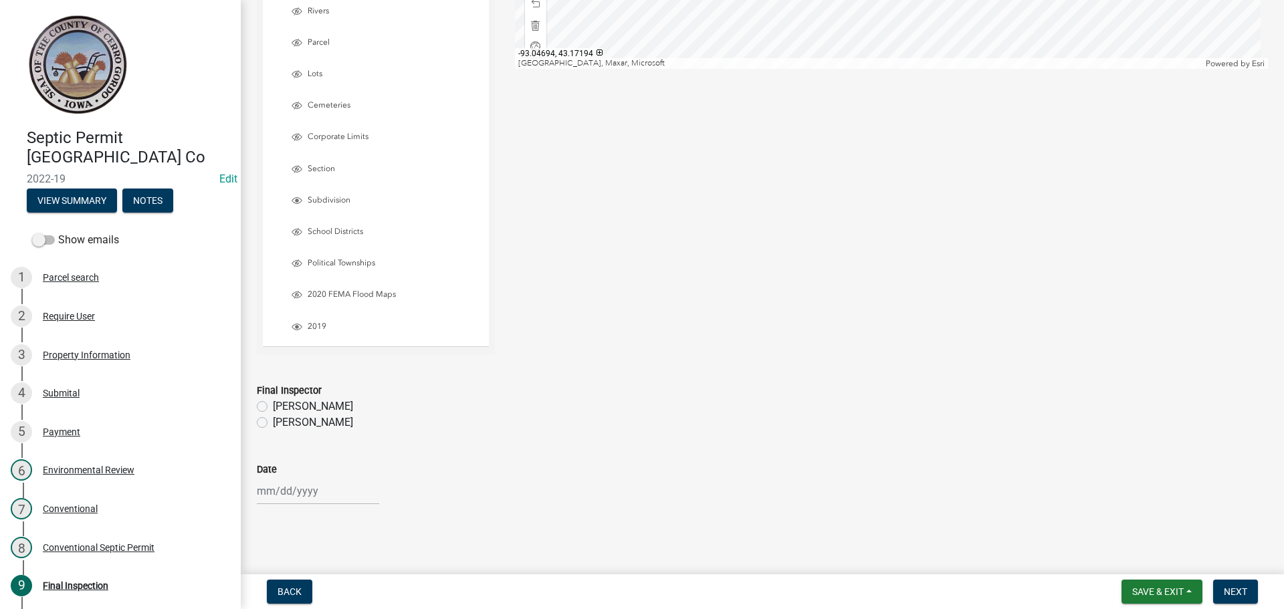
click at [273, 423] on label "[PERSON_NAME]" at bounding box center [313, 423] width 80 height 16
click at [273, 423] on input "[PERSON_NAME]" at bounding box center [277, 419] width 9 height 9
radio input "true"
click at [277, 497] on div at bounding box center [318, 490] width 122 height 27
select select "10"
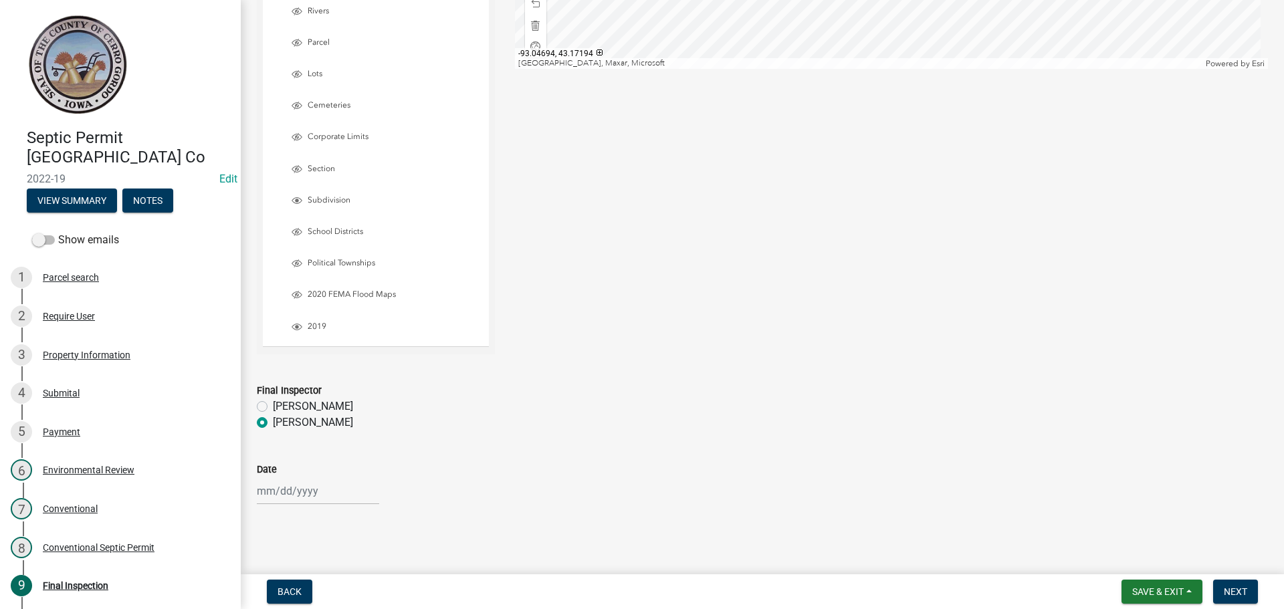
select select "2025"
click at [349, 356] on div "3" at bounding box center [355, 355] width 21 height 21
type input "[DATE]"
click at [1220, 587] on button "Next" at bounding box center [1235, 592] width 45 height 24
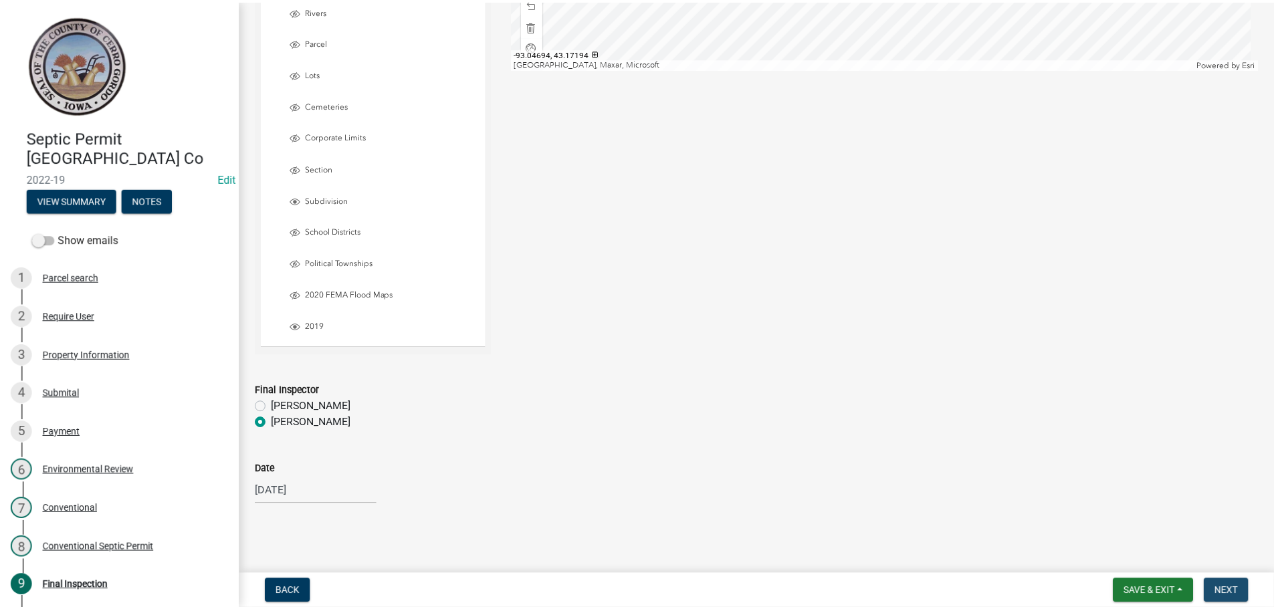
scroll to position [0, 0]
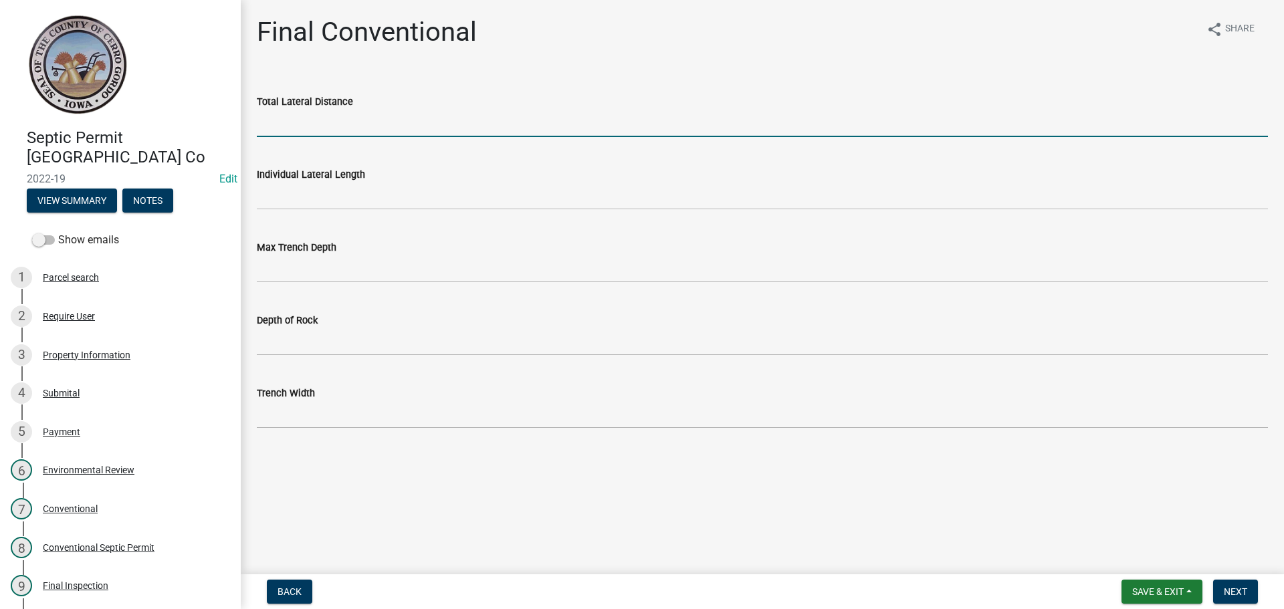
click at [284, 123] on input "Total Lateral Distance" at bounding box center [762, 123] width 1011 height 27
type input "200'"
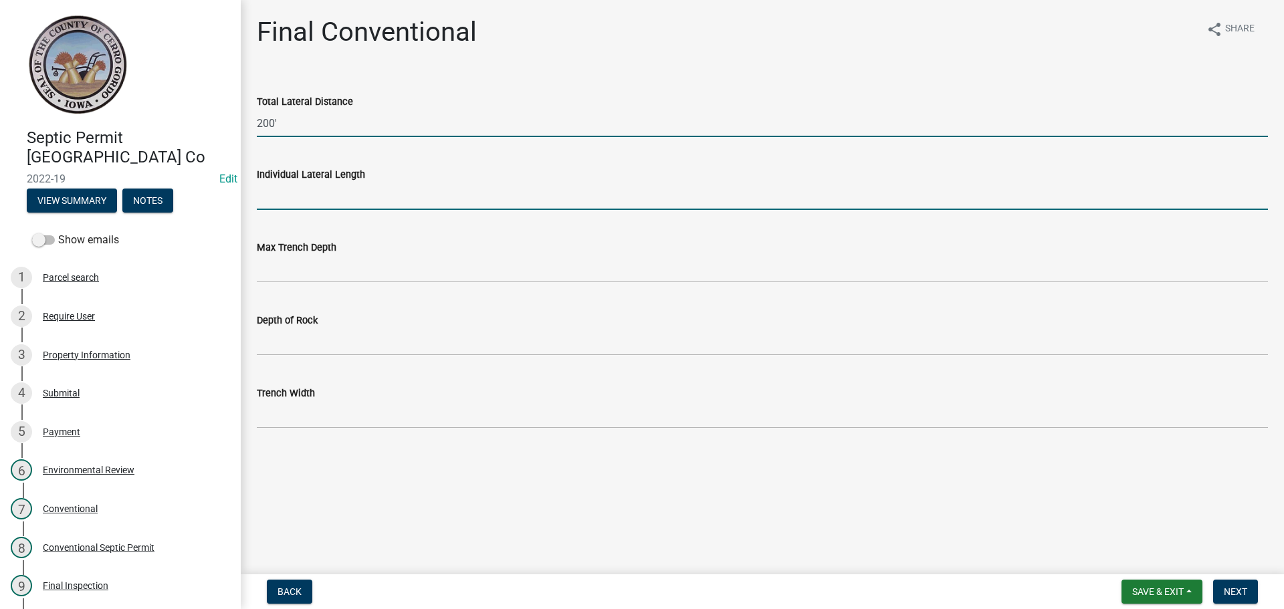
click at [329, 195] on input "Individual Lateral Length" at bounding box center [762, 196] width 1011 height 27
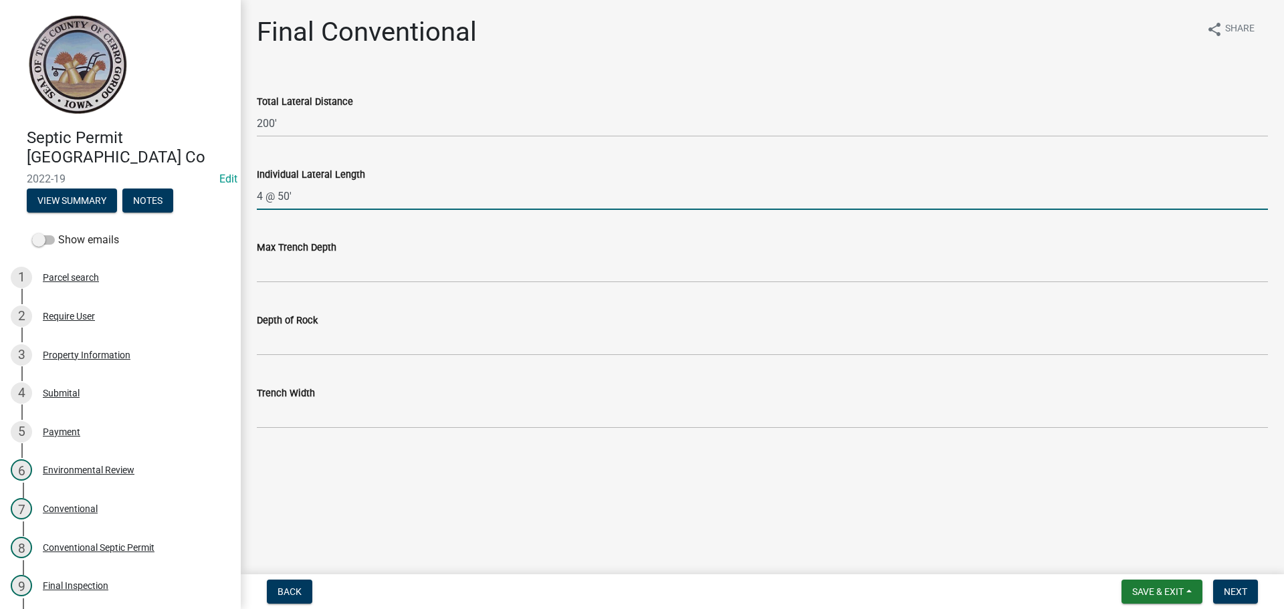
type input "4 @ 50'"
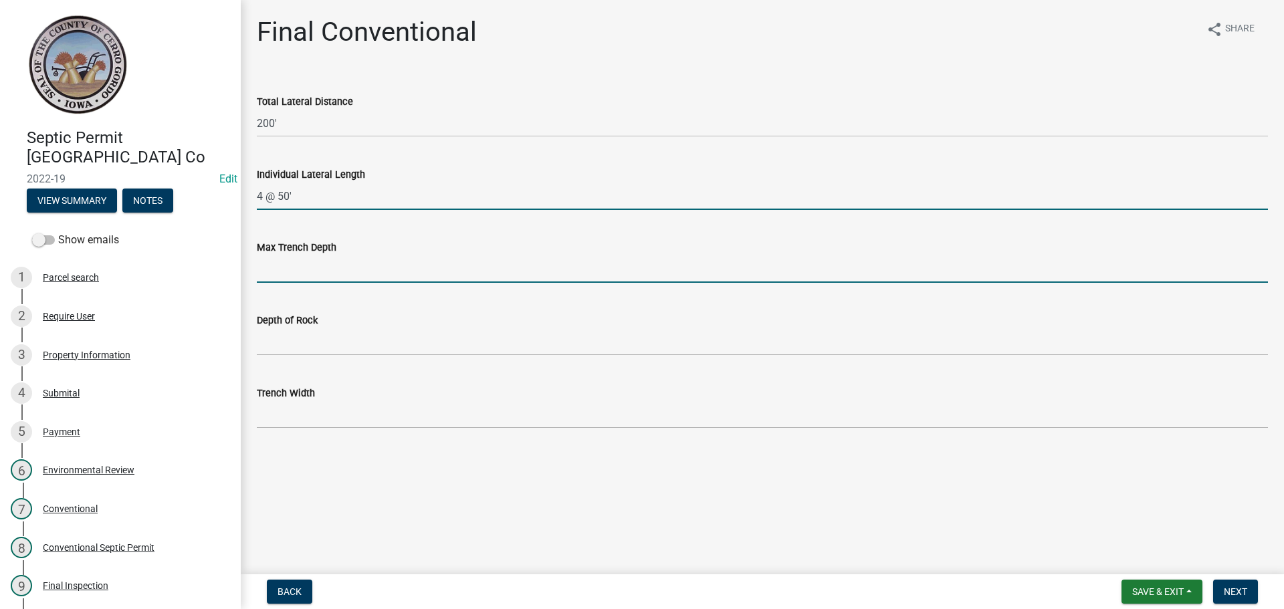
click at [299, 273] on input "Max Trench Depth" at bounding box center [762, 268] width 1011 height 27
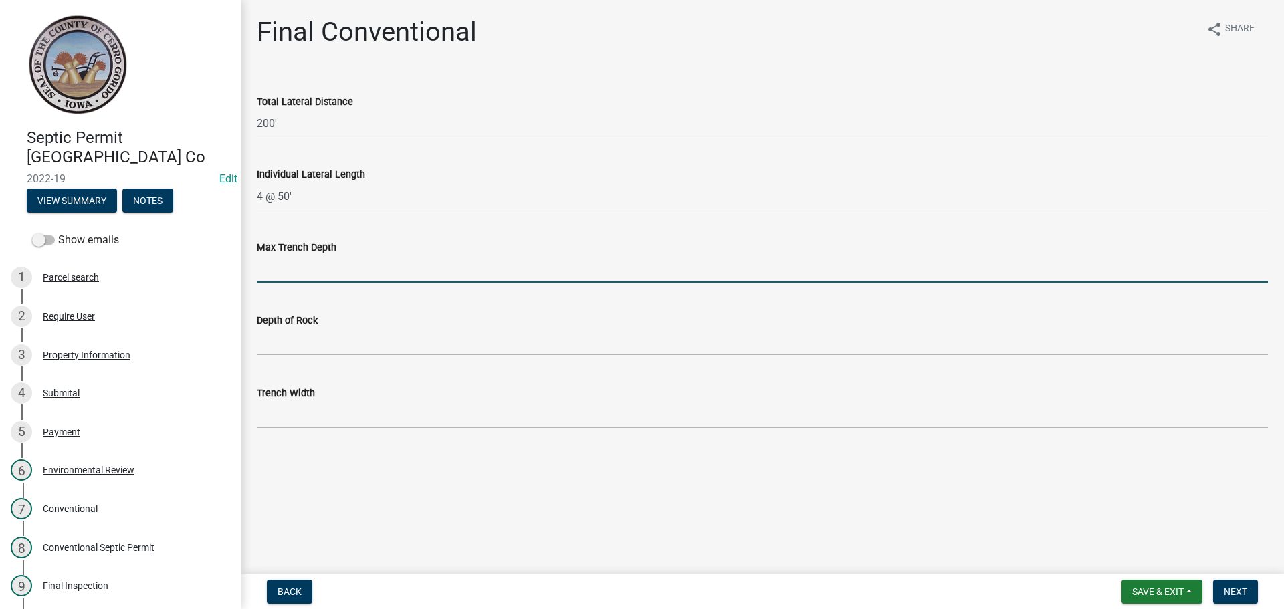
type input "36""
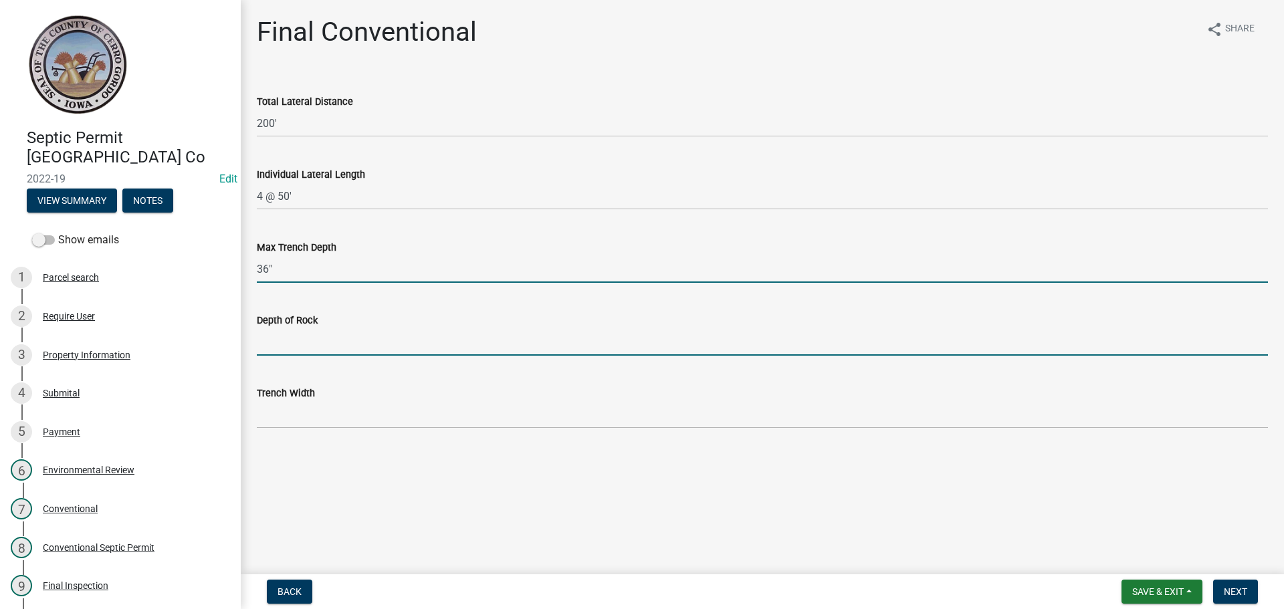
click at [300, 345] on input "Depth of Rock" at bounding box center [762, 341] width 1011 height 27
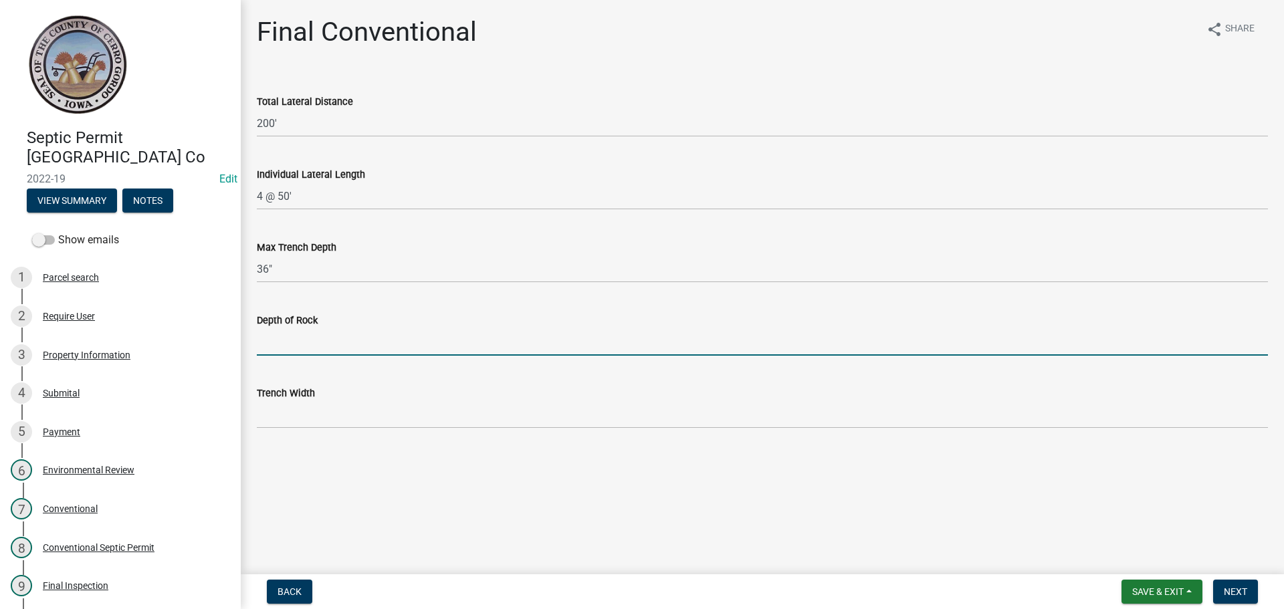
type input "N/A"
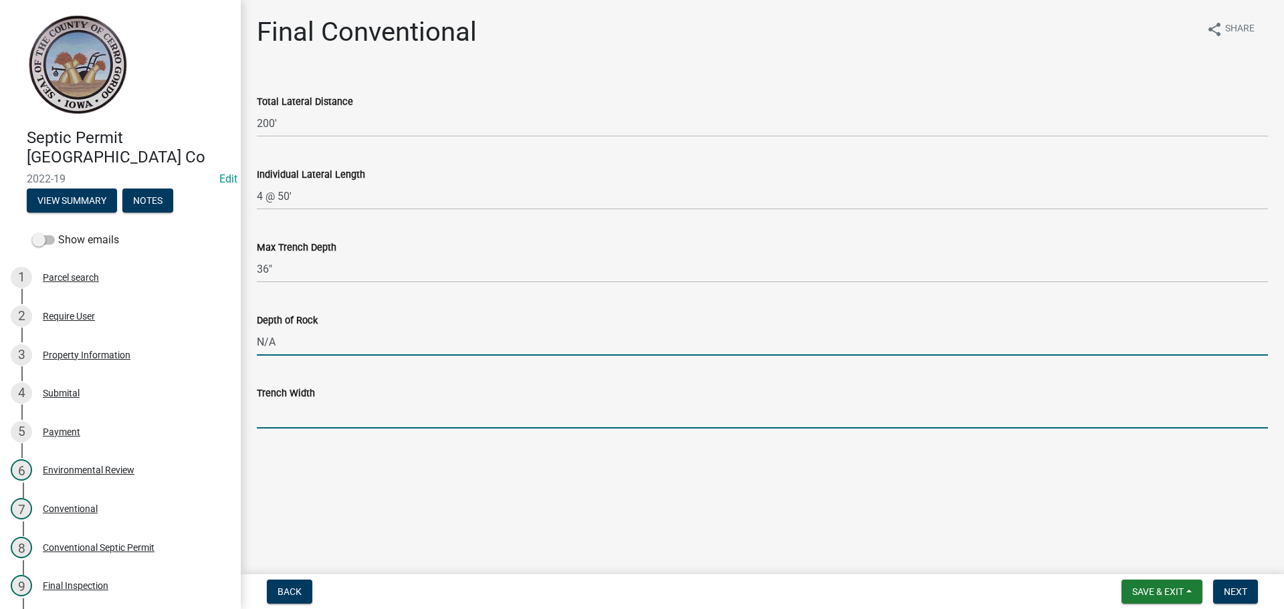
click at [284, 411] on input "Trench Width" at bounding box center [762, 414] width 1011 height 27
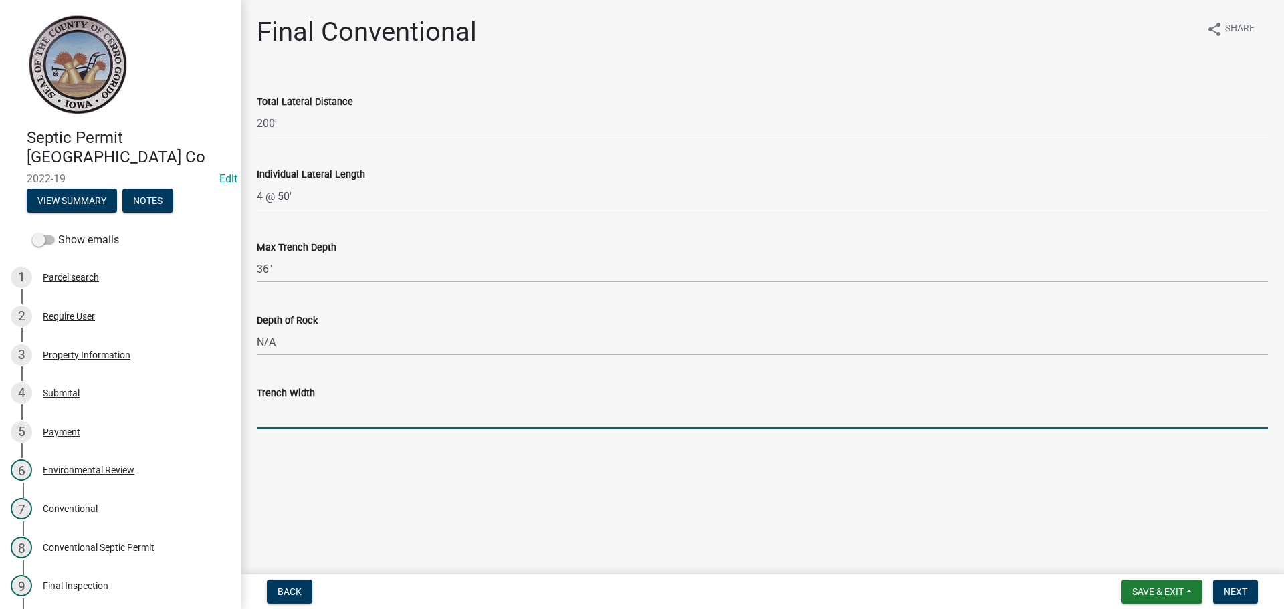
type input "36""
click at [1216, 593] on button "Next" at bounding box center [1235, 592] width 45 height 24
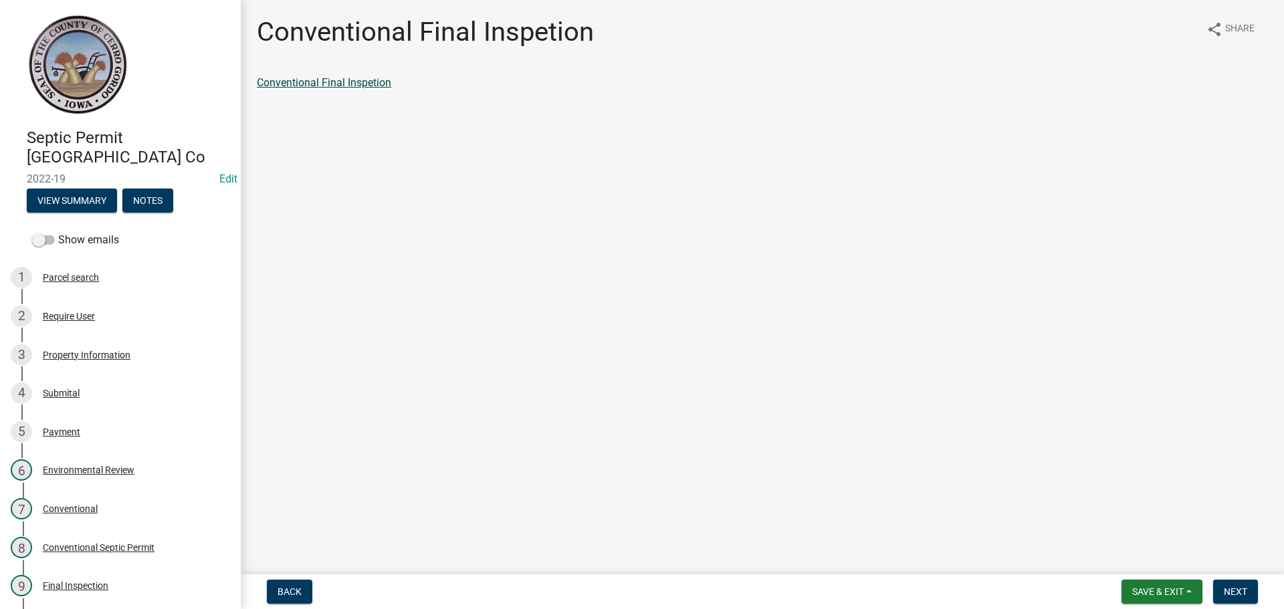
click at [368, 86] on link "Conventional Final Inspetion" at bounding box center [324, 82] width 134 height 13
click at [1230, 584] on button "Next" at bounding box center [1235, 592] width 45 height 24
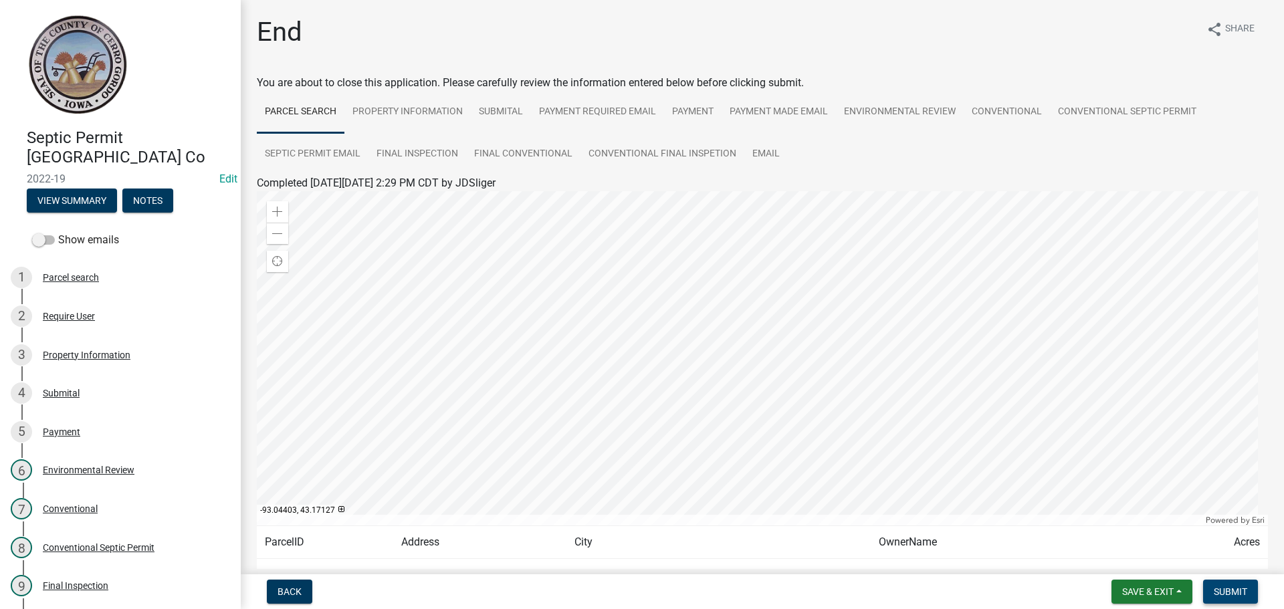
click at [1217, 591] on span "Submit" at bounding box center [1230, 591] width 33 height 11
